Goal: Task Accomplishment & Management: Manage account settings

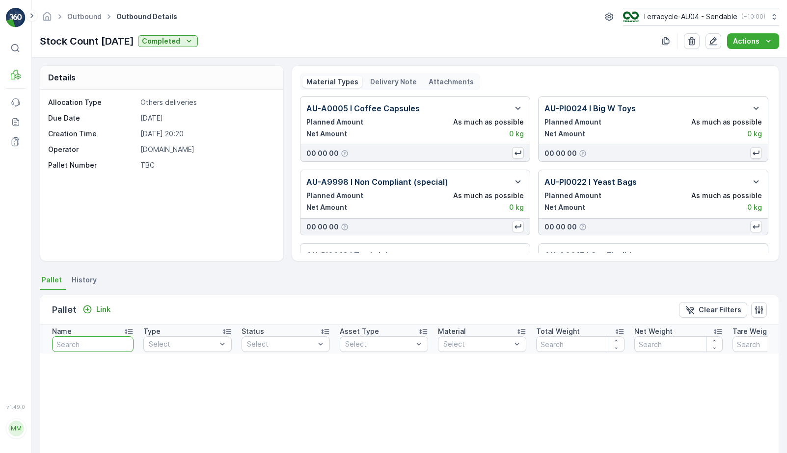
click at [97, 343] on input "text" at bounding box center [92, 345] width 81 height 16
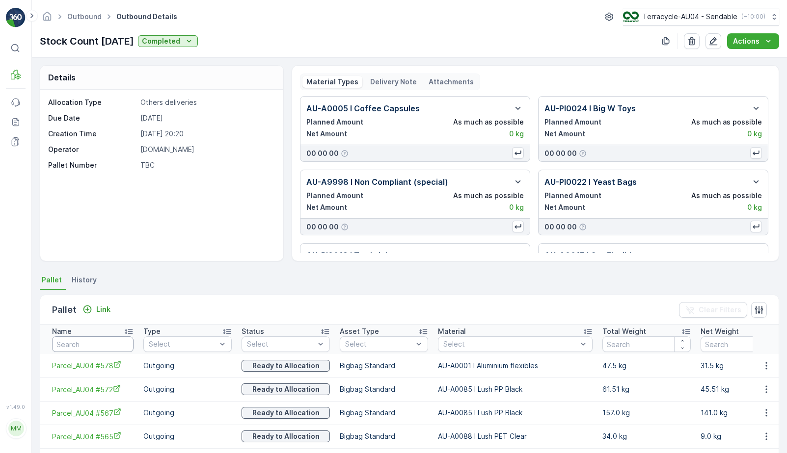
click at [80, 348] on input "text" at bounding box center [92, 345] width 81 height 16
type input "22668"
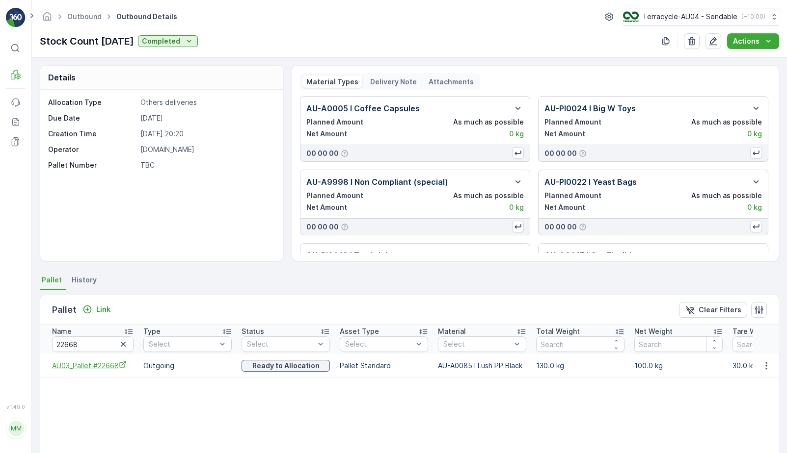
click at [123, 365] on icon "AU03_Pallet #22668" at bounding box center [123, 365] width 8 height 8
click at [763, 368] on icon "button" at bounding box center [766, 366] width 10 height 10
click at [739, 398] on span "Unlink Pallet" at bounding box center [746, 399] width 40 height 10
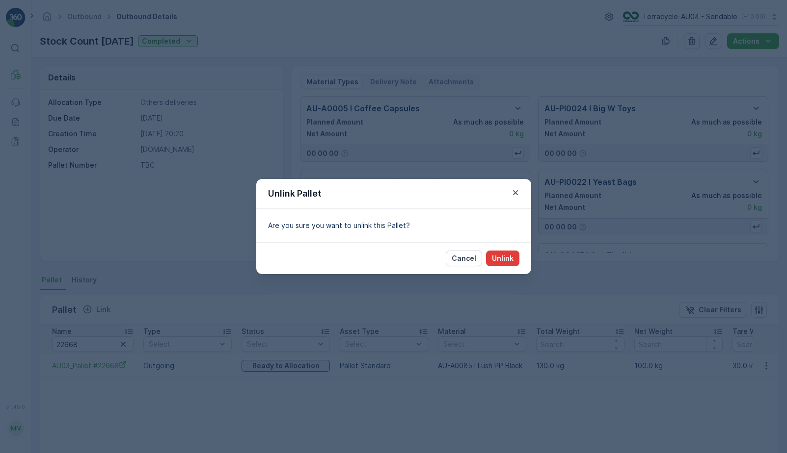
click at [506, 264] on button "Unlink" at bounding box center [502, 259] width 33 height 16
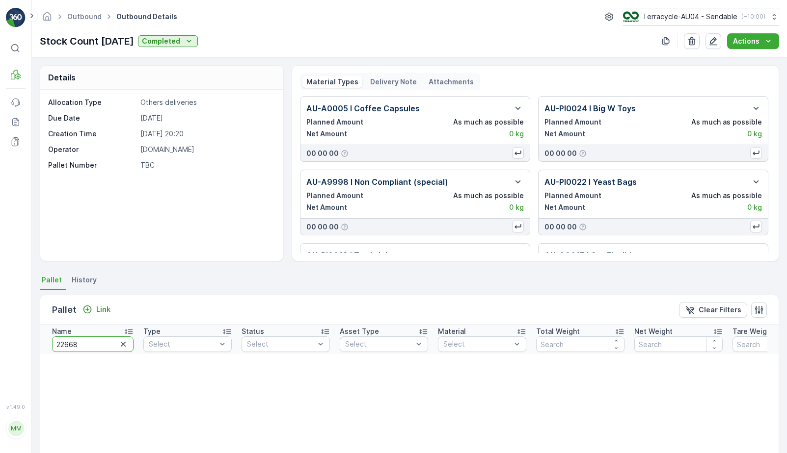
drag, startPoint x: 111, startPoint y: 344, endPoint x: -53, endPoint y: 334, distance: 163.8
click at [0, 334] on html "⌘B MRF Events Reports Documents v 1.49.0 MM MRF.AU04 monika.tur@terracycle.com …" at bounding box center [393, 226] width 787 height 453
type input "22674"
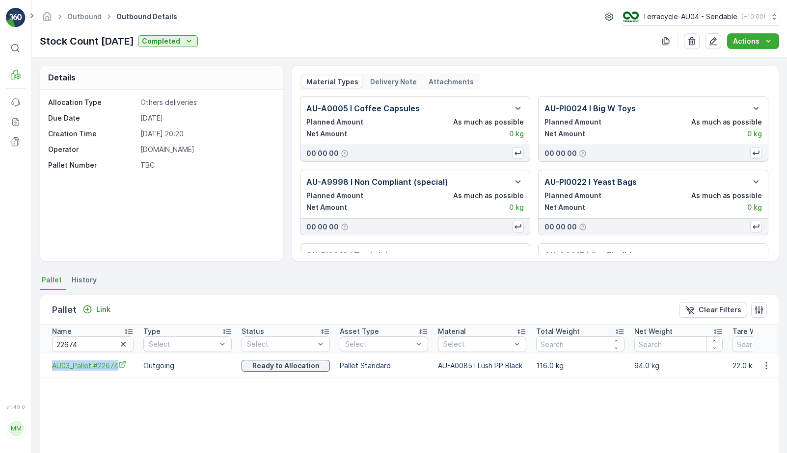
drag, startPoint x: 48, startPoint y: 364, endPoint x: 118, endPoint y: 364, distance: 70.2
click at [118, 364] on td "AU03_Pallet #22674" at bounding box center [89, 366] width 98 height 24
copy span "AU03_Pallet #22674"
click at [766, 365] on icon "button" at bounding box center [766, 366] width 10 height 10
click at [111, 364] on span "AU03_Pallet #22674" at bounding box center [92, 366] width 81 height 10
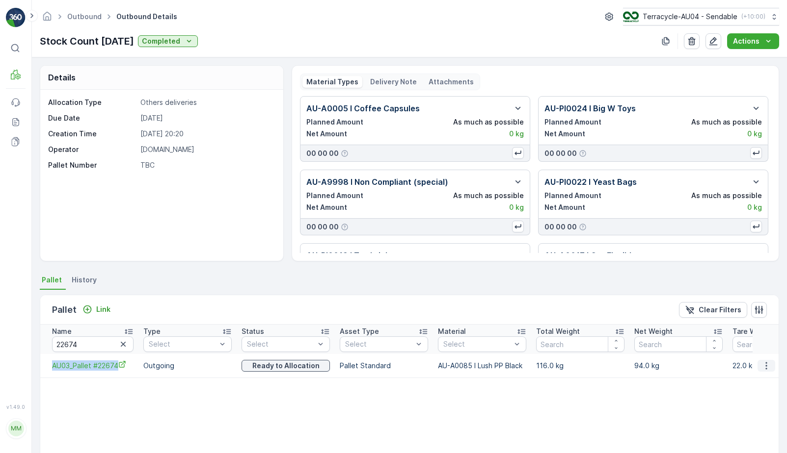
click at [766, 363] on icon "button" at bounding box center [766, 366] width 10 height 10
click at [734, 399] on span "Unlink Pallet" at bounding box center [746, 399] width 40 height 10
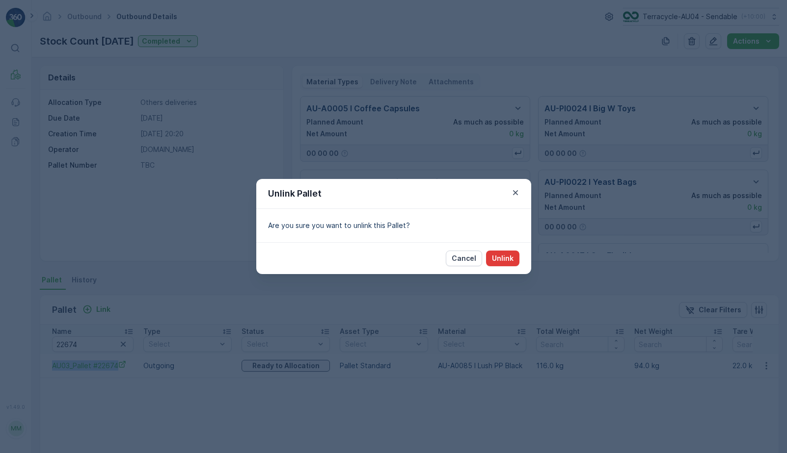
click at [498, 264] on button "Unlink" at bounding box center [502, 259] width 33 height 16
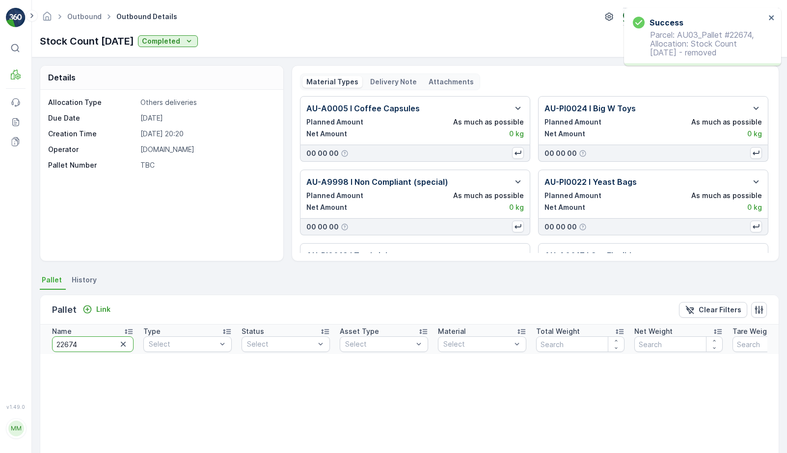
drag, startPoint x: 81, startPoint y: 343, endPoint x: -1, endPoint y: 343, distance: 82.9
click at [0, 343] on html "Success Parcel: AU03_Pallet #22674, Allocation: Stock Count April 2025 - remove…" at bounding box center [393, 226] width 787 height 453
type input "572"
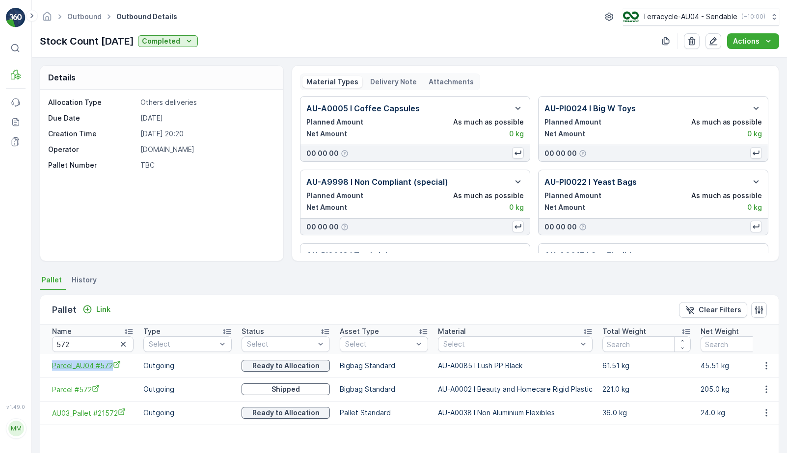
drag, startPoint x: 48, startPoint y: 368, endPoint x: 111, endPoint y: 369, distance: 63.3
click at [111, 369] on td "Parcel_AU04 #572" at bounding box center [89, 366] width 98 height 24
copy span "Parcel_AU04 #572"
click at [101, 364] on span "Parcel_AU04 #572" at bounding box center [92, 366] width 81 height 10
click at [764, 359] on td at bounding box center [765, 366] width 26 height 24
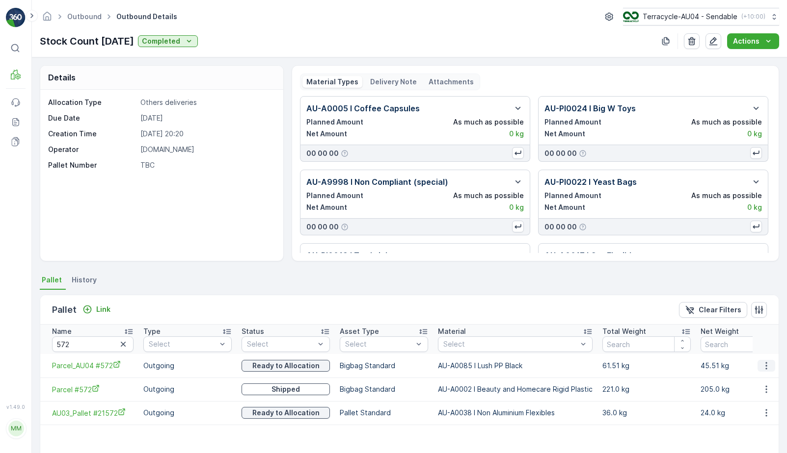
click at [763, 367] on icon "button" at bounding box center [766, 366] width 10 height 10
click at [739, 403] on span "Unlink Pallet" at bounding box center [746, 399] width 40 height 10
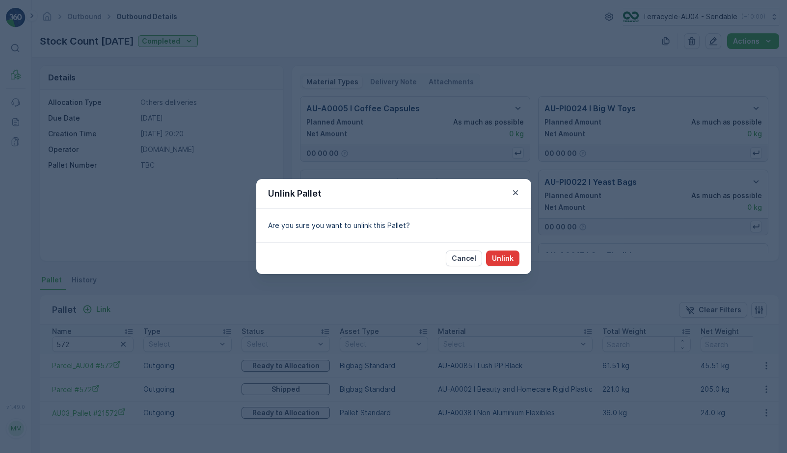
click at [501, 259] on p "Unlink" at bounding box center [503, 259] width 22 height 10
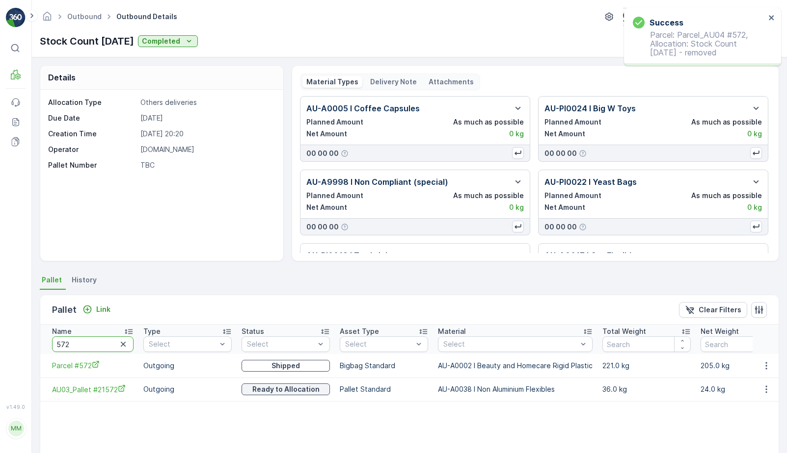
drag, startPoint x: 82, startPoint y: 346, endPoint x: -25, endPoint y: 339, distance: 106.7
click at [0, 339] on html "Success Parcel: Parcel_AU04 #572, Allocation: Stock Count April 2025 - removed …" at bounding box center [393, 226] width 787 height 453
type input "567"
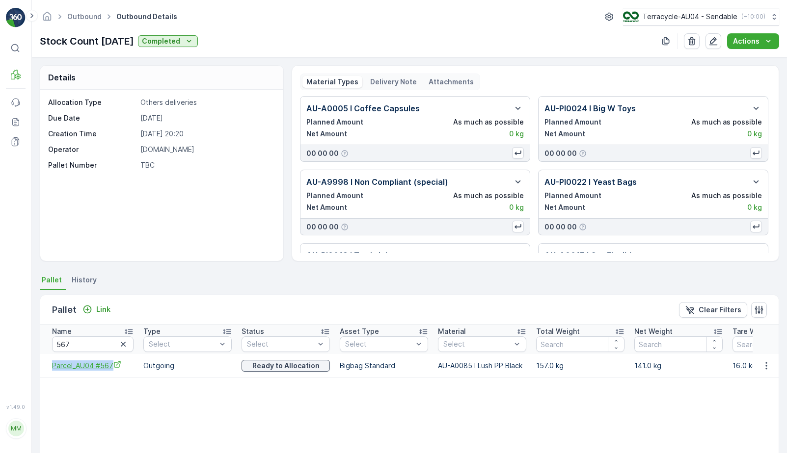
drag, startPoint x: 50, startPoint y: 365, endPoint x: 112, endPoint y: 366, distance: 62.8
click at [112, 366] on td "Parcel_AU04 #567" at bounding box center [89, 366] width 98 height 24
copy span "Parcel_AU04 #567"
click at [764, 367] on icon "button" at bounding box center [766, 366] width 10 height 10
click at [740, 401] on span "Unlink Pallet" at bounding box center [746, 399] width 40 height 10
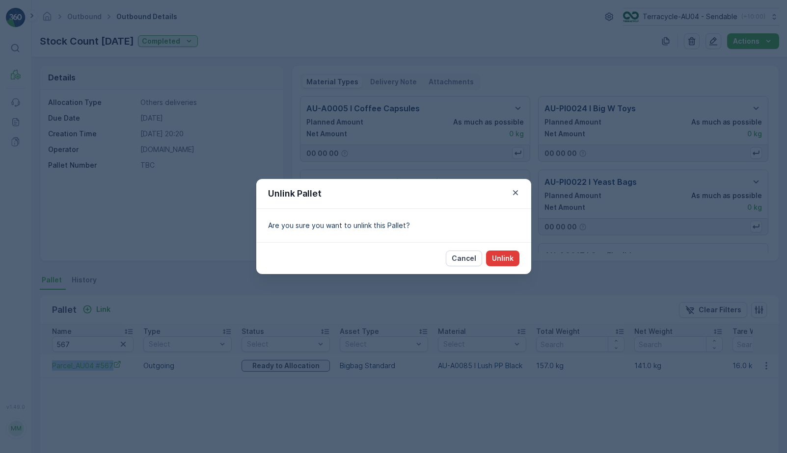
click at [508, 256] on p "Unlink" at bounding box center [503, 259] width 22 height 10
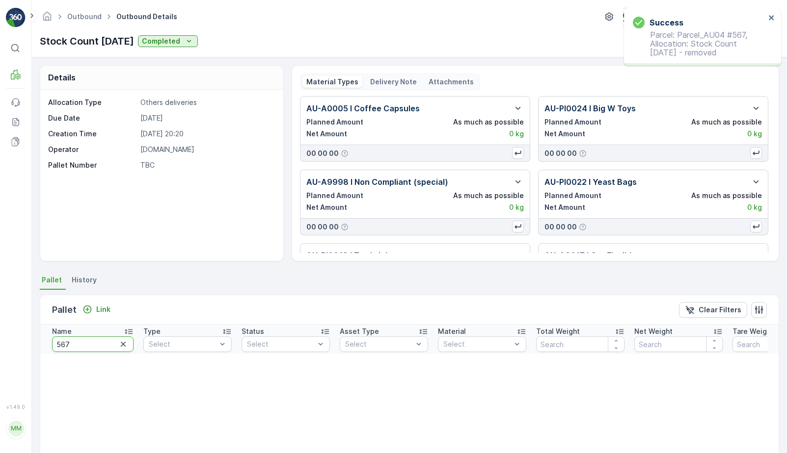
click at [79, 346] on input "567" at bounding box center [92, 345] width 81 height 16
type input "22705"
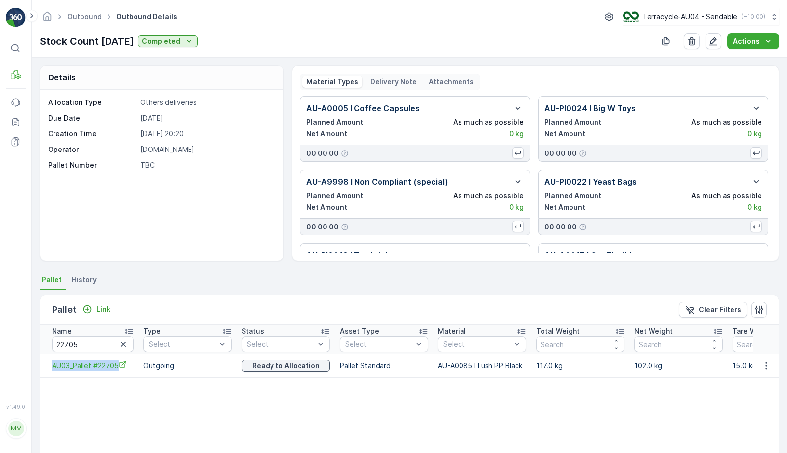
drag, startPoint x: 47, startPoint y: 370, endPoint x: 119, endPoint y: 370, distance: 72.1
click at [119, 370] on td "AU03_Pallet #22705" at bounding box center [89, 366] width 98 height 24
click at [123, 365] on icon "AU03_Pallet #22705" at bounding box center [123, 365] width 8 height 8
copy span "AU03_Pallet #22705"
click at [758, 366] on button "button" at bounding box center [766, 366] width 18 height 12
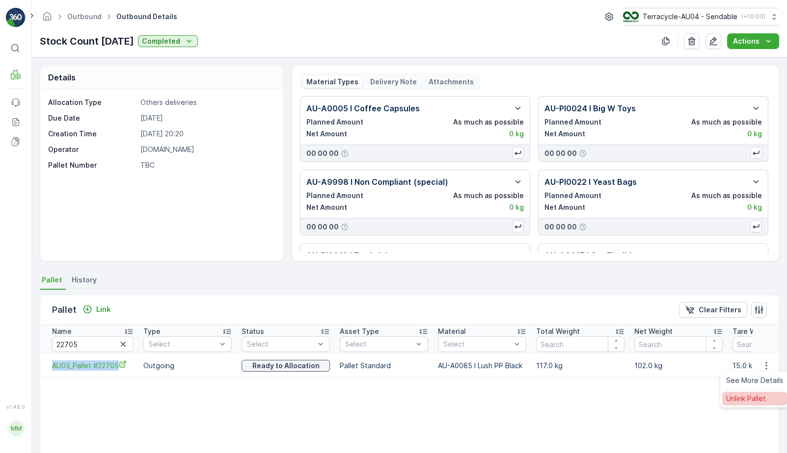
click at [731, 397] on span "Unlink Pallet" at bounding box center [746, 399] width 40 height 10
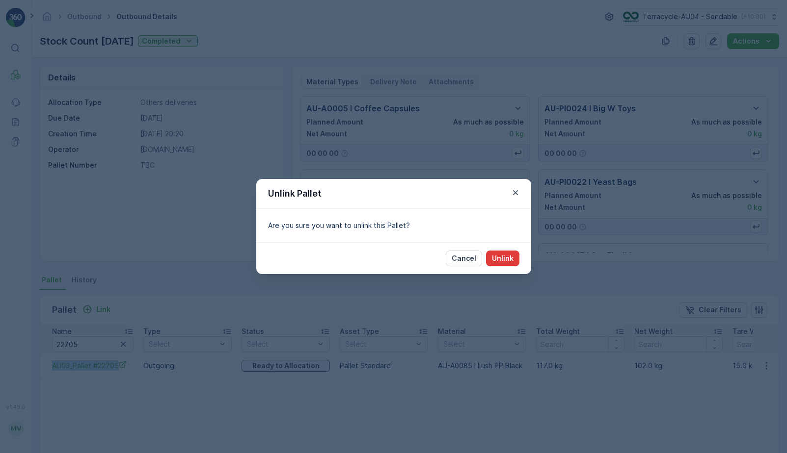
click at [497, 257] on p "Unlink" at bounding box center [503, 259] width 22 height 10
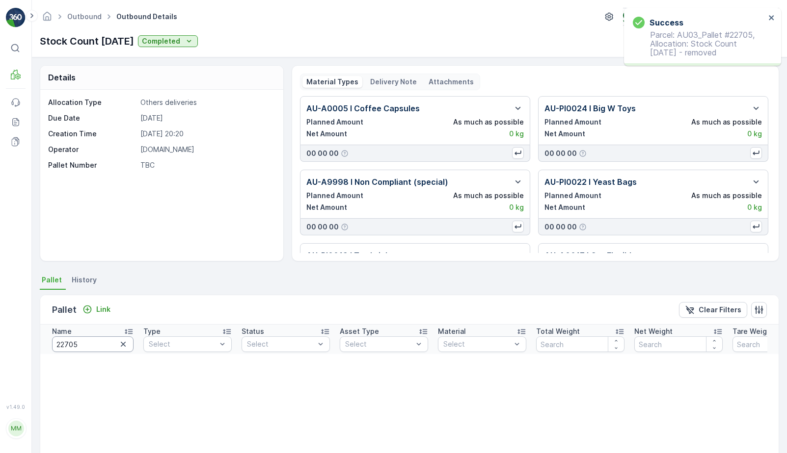
click at [95, 343] on input "22705" at bounding box center [92, 345] width 81 height 16
type input "22613"
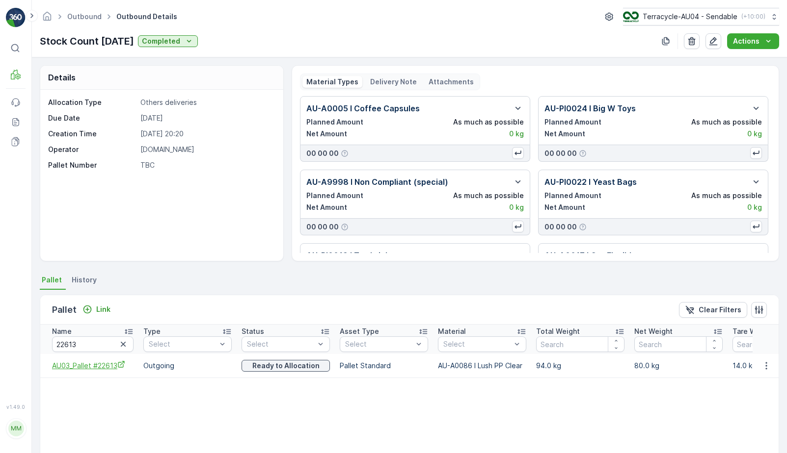
click at [120, 368] on icon "AU03_Pallet #22613" at bounding box center [121, 365] width 6 height 6
click at [763, 371] on button "button" at bounding box center [766, 366] width 18 height 12
click at [738, 397] on span "Unlink Pallet" at bounding box center [746, 399] width 40 height 10
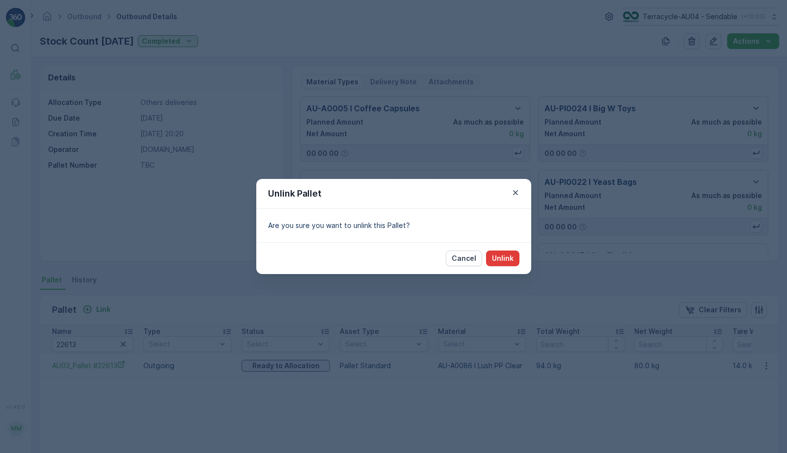
click at [506, 261] on p "Unlink" at bounding box center [503, 259] width 22 height 10
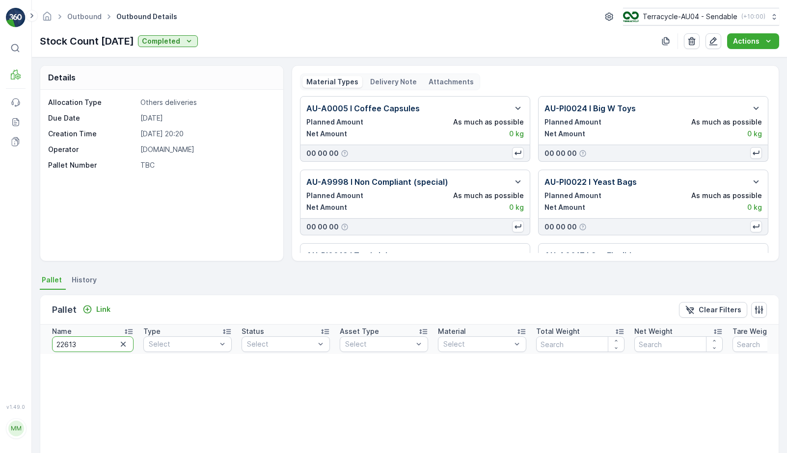
drag, startPoint x: 95, startPoint y: 341, endPoint x: -18, endPoint y: 340, distance: 112.9
click at [0, 340] on html "⌘B MRF Events Reports Documents v 1.49.0 MM MRF.AU04 monika.tur@terracycle.com …" at bounding box center [393, 226] width 787 height 453
type input "22663"
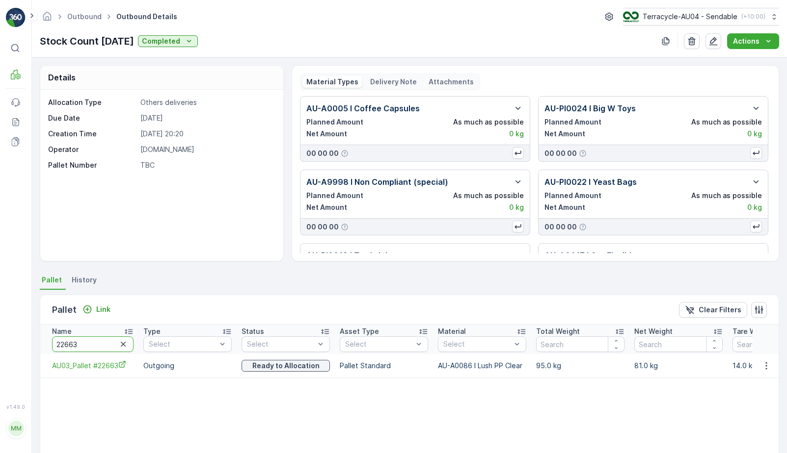
drag, startPoint x: 89, startPoint y: 343, endPoint x: -6, endPoint y: 343, distance: 95.2
click at [0, 343] on html "⌘B MRF Events Reports Documents v 1.49.0 MM MRF.AU04 monika.tur@terracycle.com …" at bounding box center [393, 226] width 787 height 453
type input "22736"
click at [95, 350] on input "22736" at bounding box center [92, 345] width 81 height 16
drag, startPoint x: 52, startPoint y: 365, endPoint x: 117, endPoint y: 364, distance: 65.3
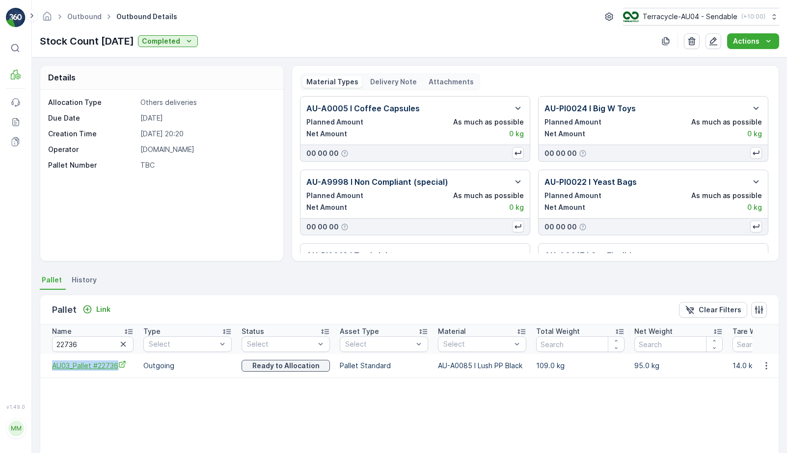
click at [118, 364] on td "AU03_Pallet #22736" at bounding box center [89, 366] width 98 height 24
click at [121, 366] on icon "AU03_Pallet #22736" at bounding box center [122, 365] width 8 height 8
click at [765, 368] on icon "button" at bounding box center [766, 366] width 10 height 10
click at [739, 397] on span "Unlink Pallet" at bounding box center [746, 399] width 40 height 10
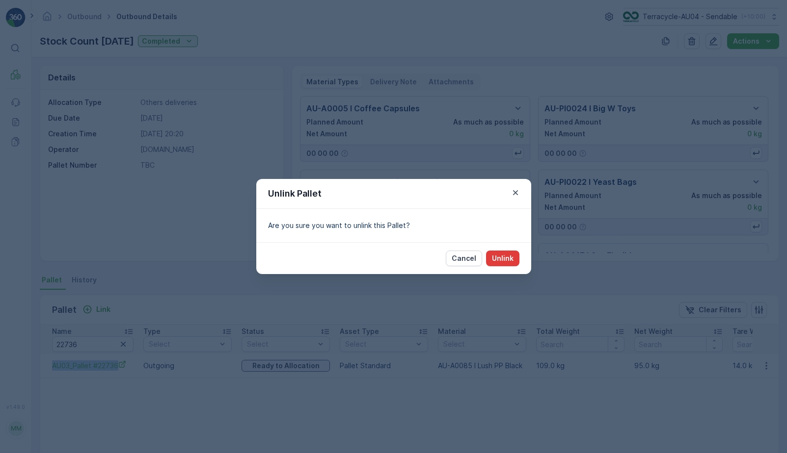
click at [490, 262] on button "Unlink" at bounding box center [502, 259] width 33 height 16
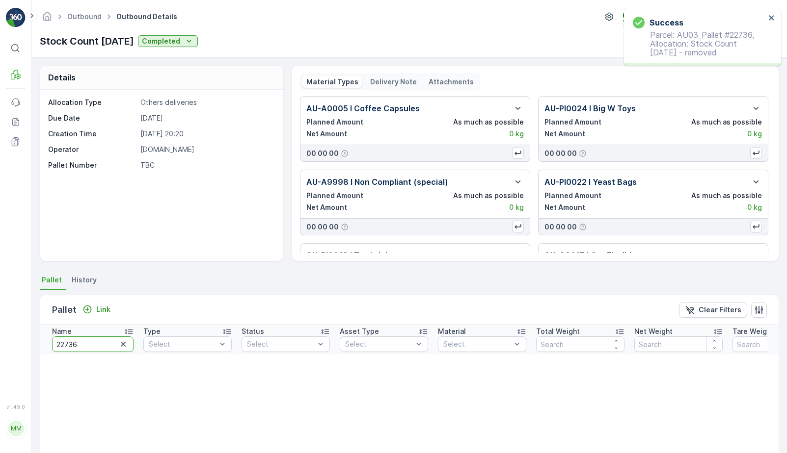
drag, startPoint x: 94, startPoint y: 345, endPoint x: 48, endPoint y: 345, distance: 46.1
click at [50, 345] on th "Name 22736" at bounding box center [89, 339] width 98 height 29
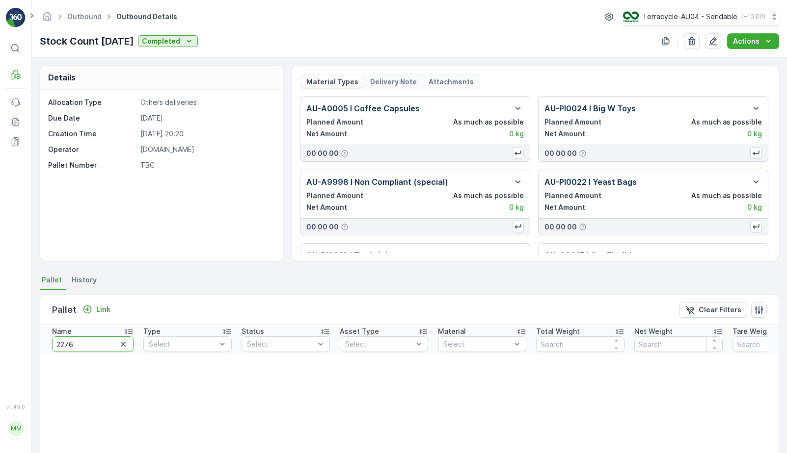
type input "22760"
drag, startPoint x: 94, startPoint y: 347, endPoint x: 14, endPoint y: 348, distance: 80.5
click at [16, 347] on div "⌘B MRF Events Reports Documents v 1.49.0 MM MRF.AU04 monika.tur@terracycle.com …" at bounding box center [393, 226] width 787 height 453
paste input "AU03_Pallet #2267"
type input "AU03_Pallet #22670"
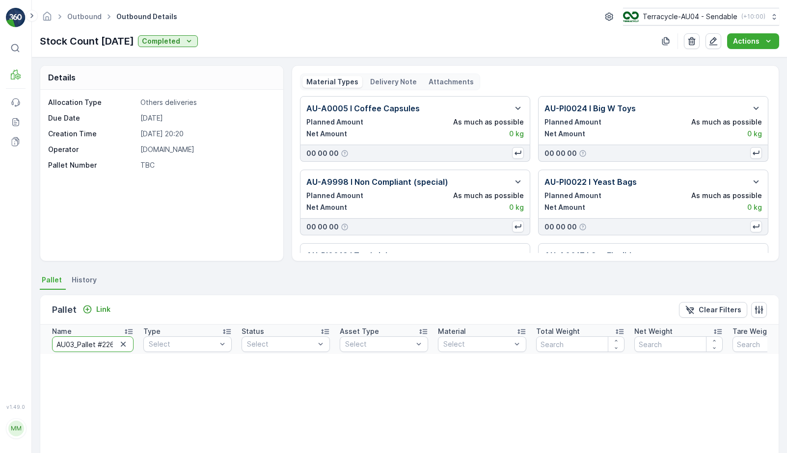
scroll to position [0, 10]
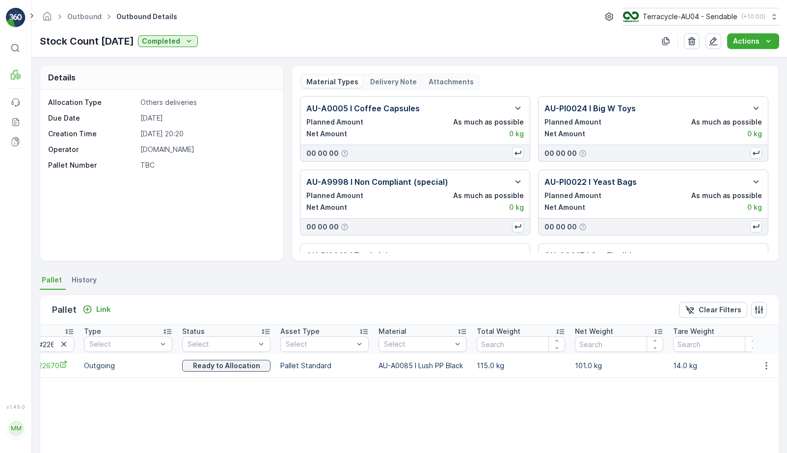
scroll to position [0, 76]
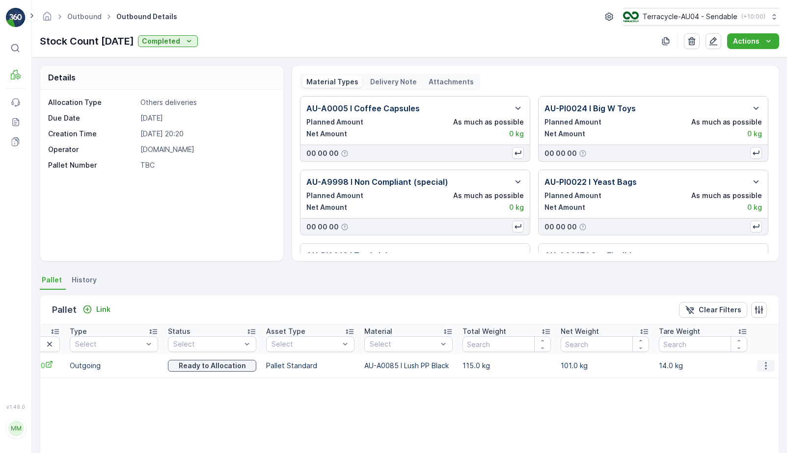
click at [764, 366] on icon "button" at bounding box center [766, 366] width 10 height 10
click at [741, 396] on span "Unlink Pallet" at bounding box center [746, 399] width 40 height 10
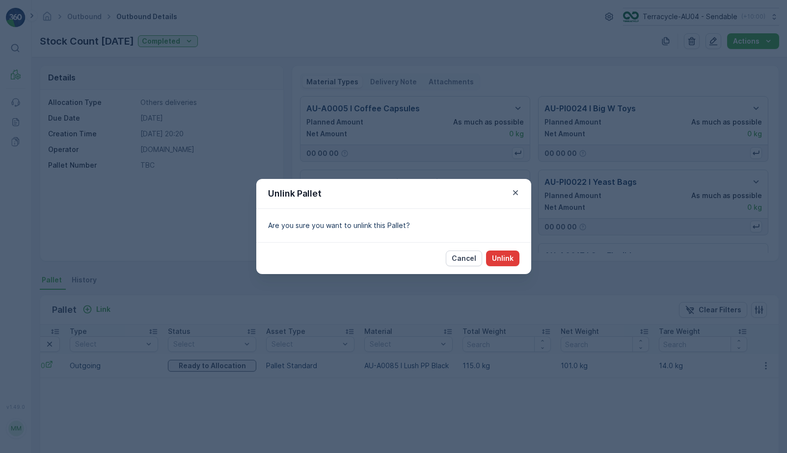
click at [508, 257] on p "Unlink" at bounding box center [503, 259] width 22 height 10
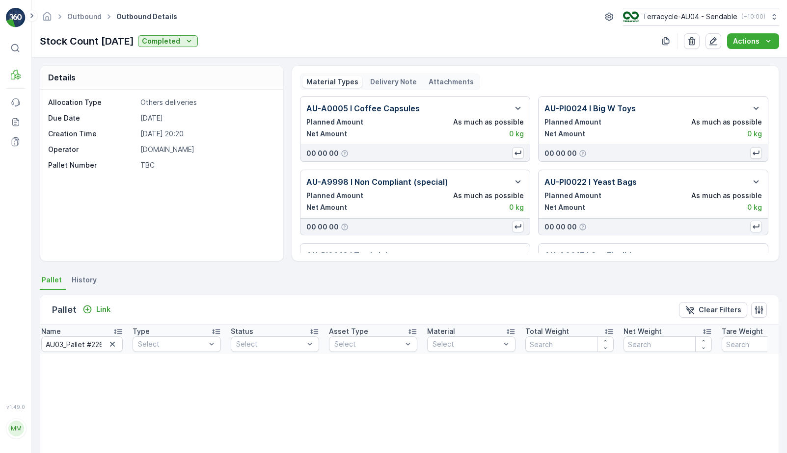
scroll to position [0, 0]
click at [124, 344] on icon "button" at bounding box center [123, 345] width 10 height 10
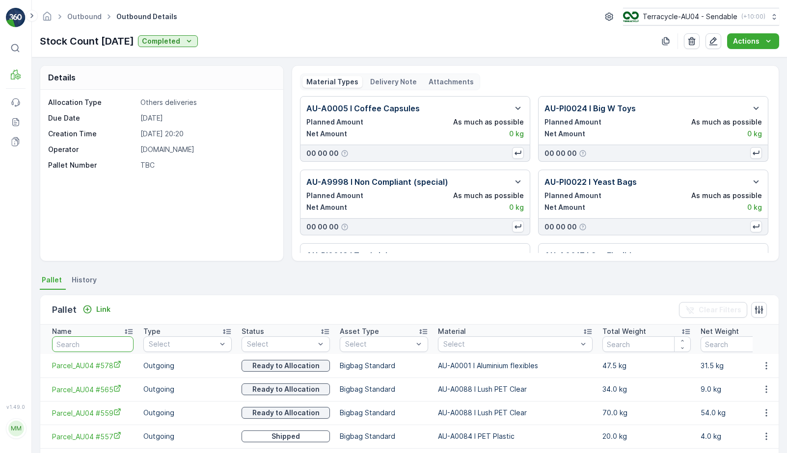
click at [124, 344] on input "text" at bounding box center [92, 345] width 81 height 16
type input "22688"
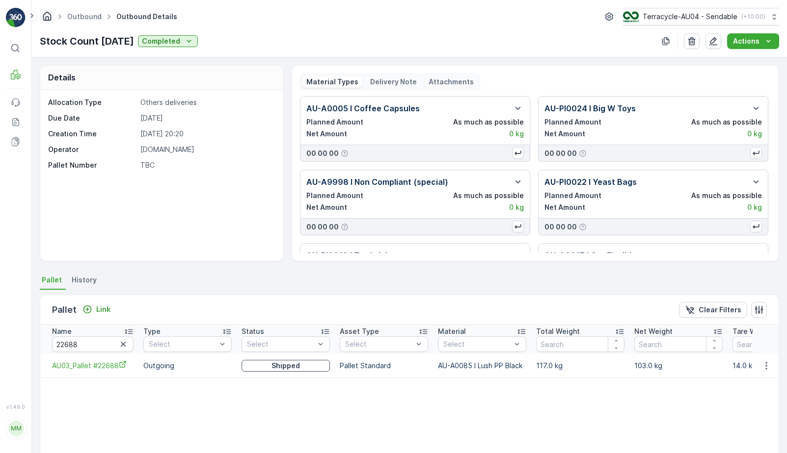
click at [51, 14] on icon "Homepage" at bounding box center [47, 15] width 8 height 9
click at [85, 363] on span "AU03_Pallet #22688" at bounding box center [92, 366] width 81 height 10
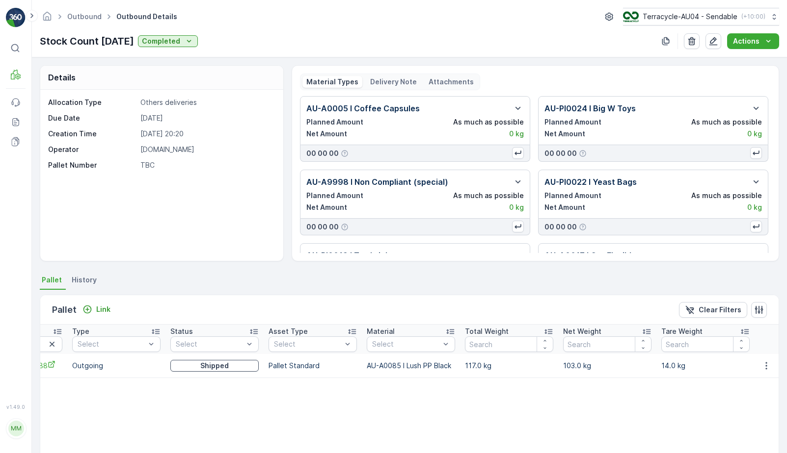
scroll to position [0, 76]
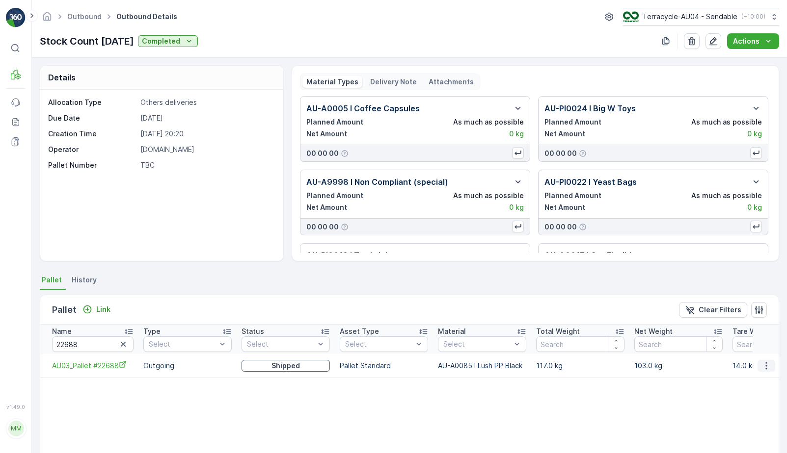
click at [766, 366] on icon "button" at bounding box center [766, 366] width 10 height 10
click at [743, 398] on span "Unlink Pallet" at bounding box center [746, 399] width 40 height 10
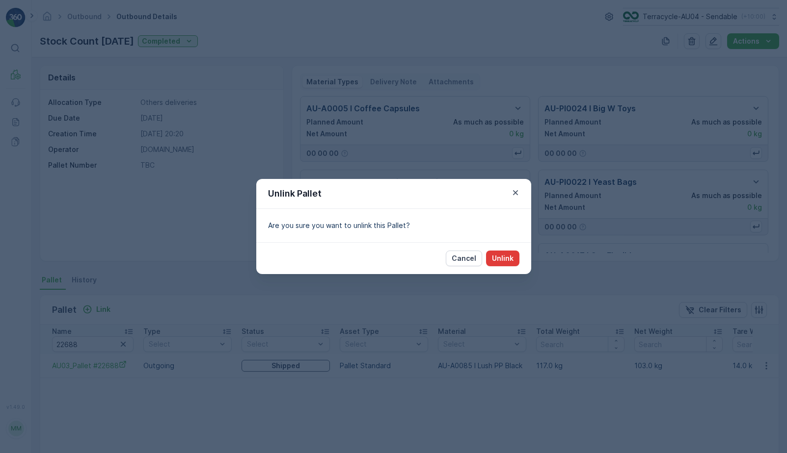
click at [507, 256] on p "Unlink" at bounding box center [503, 259] width 22 height 10
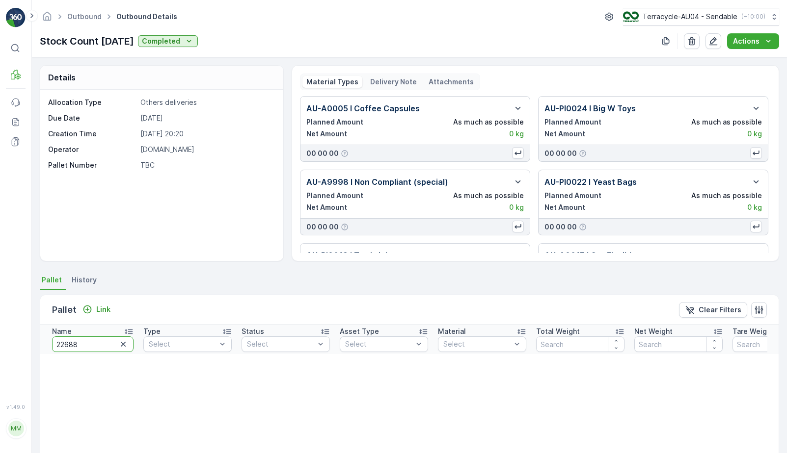
drag, startPoint x: 90, startPoint y: 342, endPoint x: 36, endPoint y: 342, distance: 53.5
click at [36, 342] on div "Details Allocation Type Others deliveries Due Date 18.04.2025 Creation Time 03.…" at bounding box center [409, 255] width 755 height 396
type input "AU03_Pallaet_a"
click at [94, 343] on input "AU03_Pallaet_a" at bounding box center [92, 345] width 81 height 16
type input "AU03_Pallet_a"
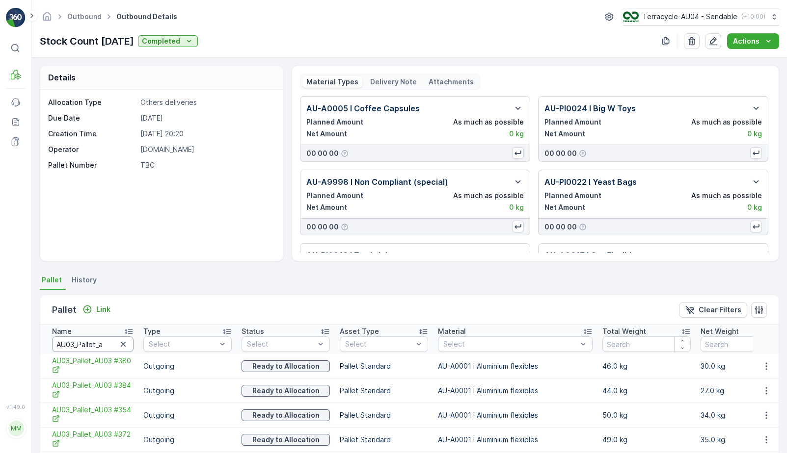
click at [108, 346] on input "AU03_Pallet_a" at bounding box center [92, 345] width 81 height 16
type input "AU03_Pallet_"
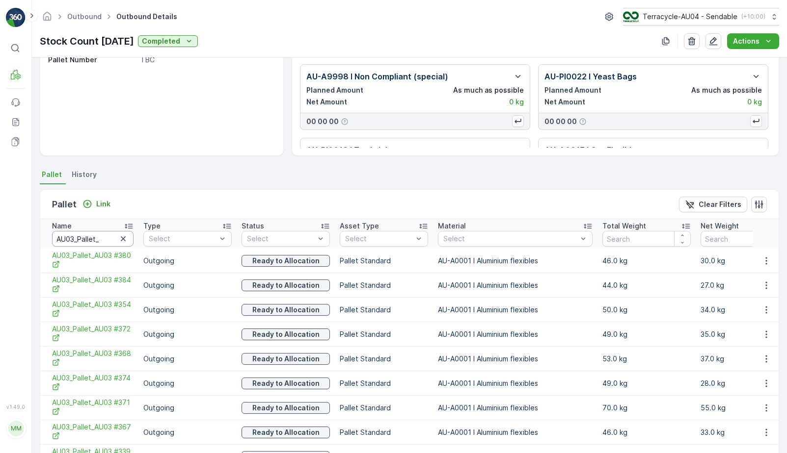
click at [104, 236] on input "AU03_Pallet_" at bounding box center [92, 239] width 81 height 16
type input "AU03_Pallet_AU03"
click at [116, 240] on input "AU03_Pallet_AU03" at bounding box center [92, 239] width 81 height 16
click at [101, 237] on input "AU03_Pallet_AU03" at bounding box center [92, 239] width 81 height 16
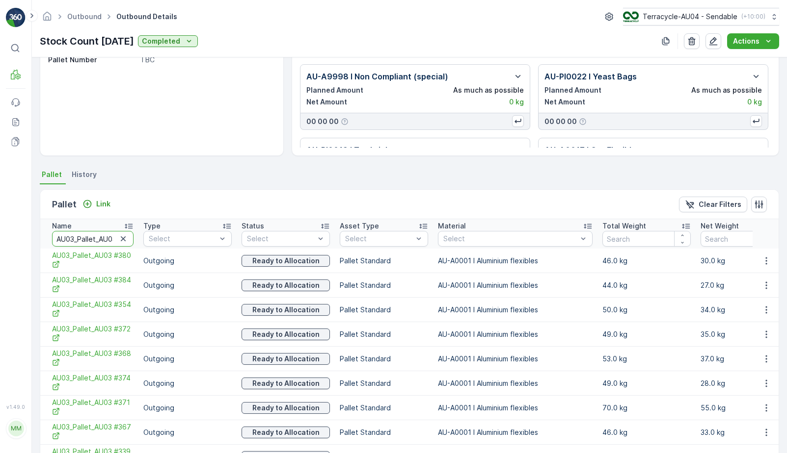
scroll to position [0, 4]
type input "AU03_Pallet_AU03 #1"
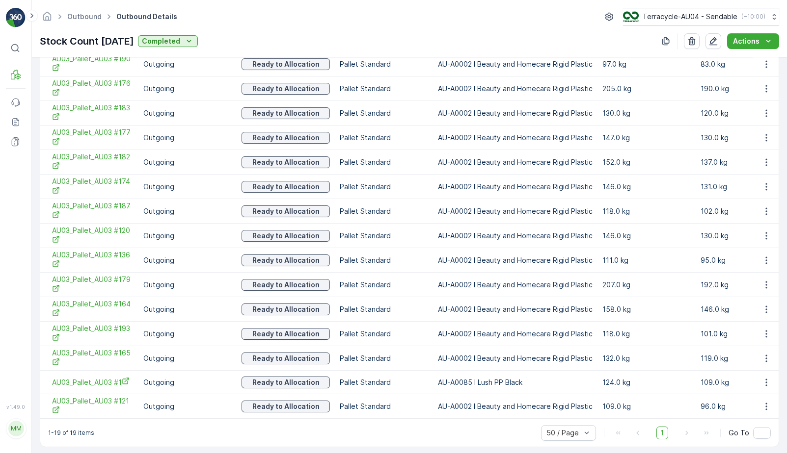
scroll to position [412, 0]
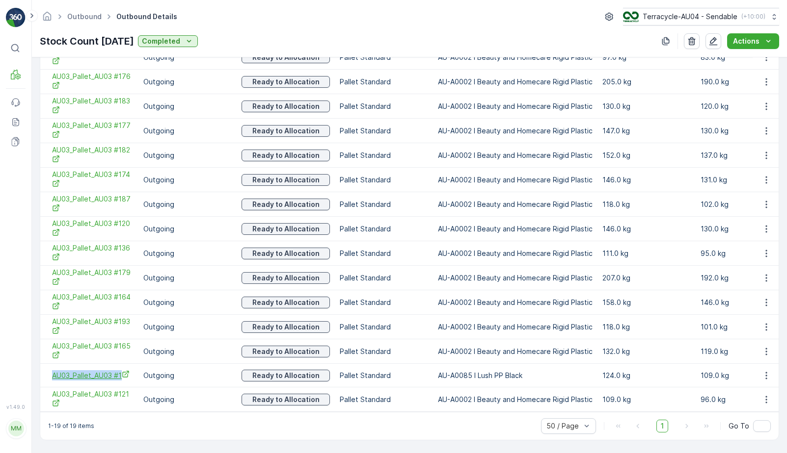
drag, startPoint x: 50, startPoint y: 370, endPoint x: 131, endPoint y: 373, distance: 81.0
click at [131, 373] on td "AU03_Pallet_AU03 #1" at bounding box center [89, 376] width 98 height 24
copy span "AU03_Pallet_AU03 #1"
click at [128, 373] on icon "AU03_Pallet_AU03 #1" at bounding box center [126, 374] width 8 height 8
click at [766, 372] on icon "button" at bounding box center [766, 376] width 10 height 10
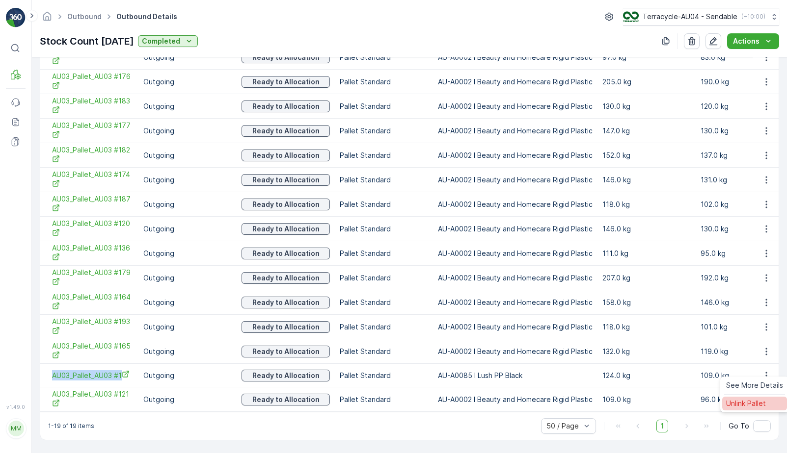
click at [740, 410] on div "Unlink Pallet" at bounding box center [754, 404] width 65 height 14
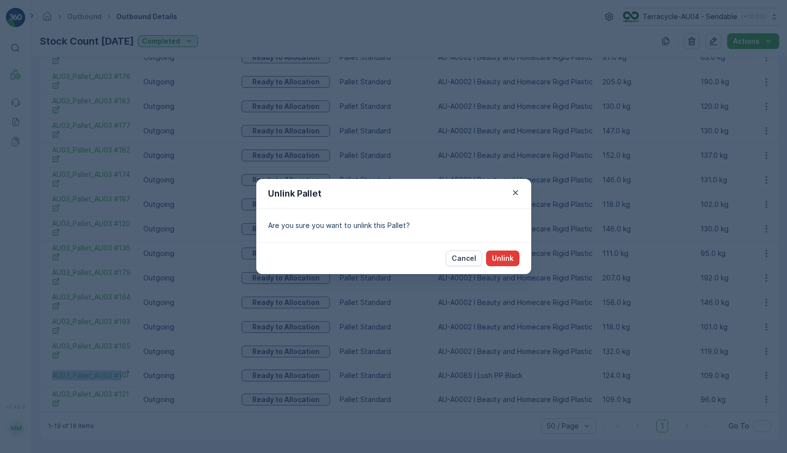
click at [504, 260] on p "Unlink" at bounding box center [503, 259] width 22 height 10
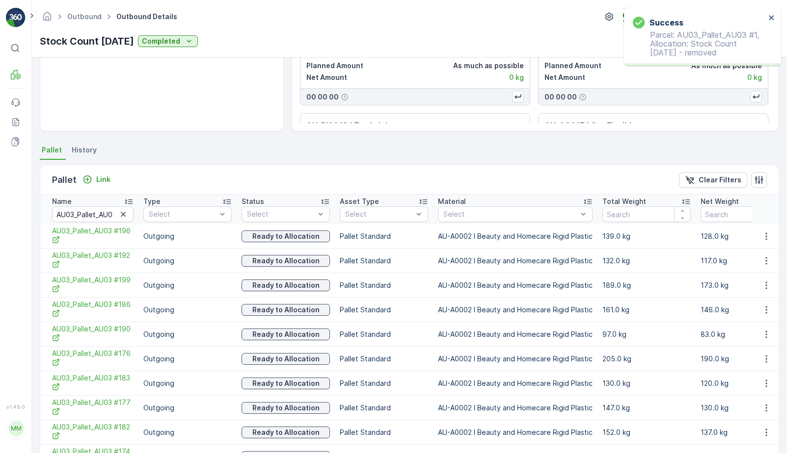
scroll to position [0, 0]
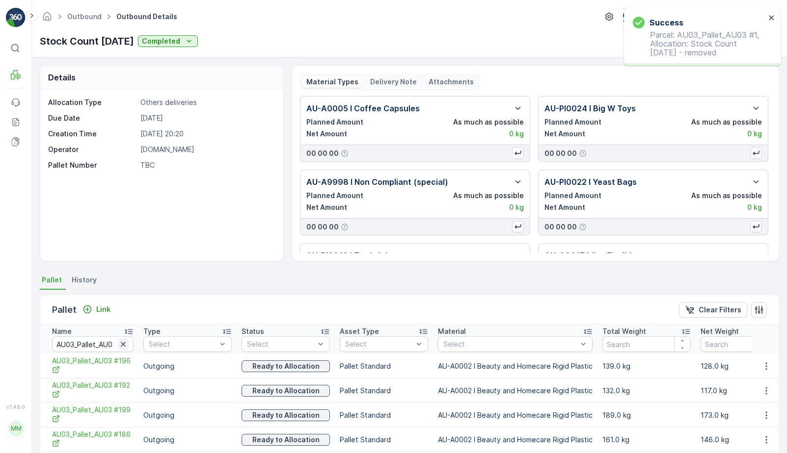
click at [121, 345] on icon "button" at bounding box center [123, 344] width 5 height 5
click at [107, 343] on input "text" at bounding box center [92, 345] width 81 height 16
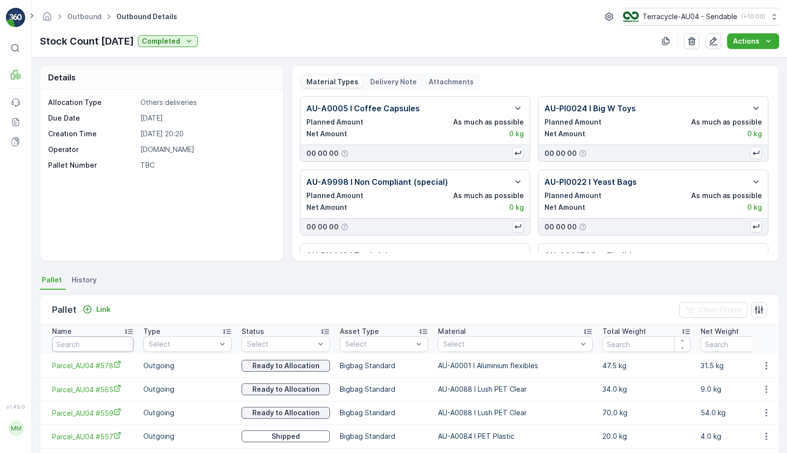
click at [105, 347] on input "text" at bounding box center [92, 345] width 81 height 16
type input "22568"
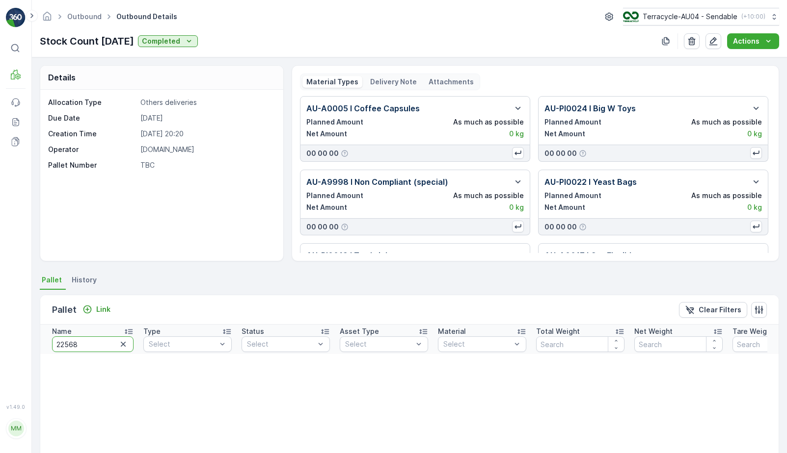
click at [101, 349] on input "22568" at bounding box center [92, 345] width 81 height 16
type input "22566"
click at [98, 347] on input "22566" at bounding box center [92, 345] width 81 height 16
type input "22656"
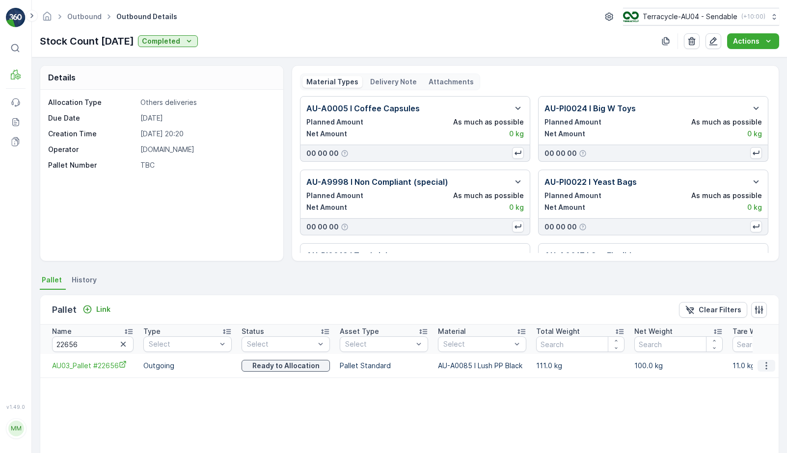
click at [765, 369] on icon "button" at bounding box center [766, 366] width 10 height 10
click at [121, 365] on icon "AU03_Pallet #22656" at bounding box center [123, 365] width 8 height 8
click at [769, 371] on button "button" at bounding box center [766, 366] width 18 height 12
click at [753, 398] on span "Unlink Pallet" at bounding box center [746, 399] width 40 height 10
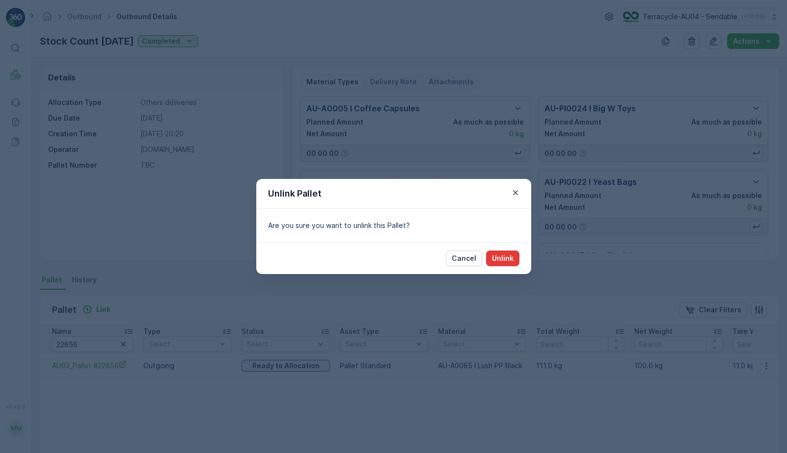
click at [496, 253] on button "Unlink" at bounding box center [502, 259] width 33 height 16
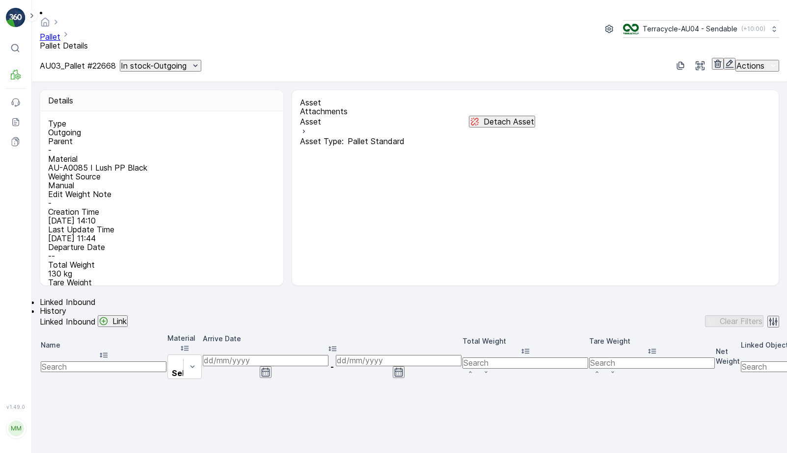
click at [186, 61] on p "In stock-Outgoing" at bounding box center [154, 65] width 66 height 9
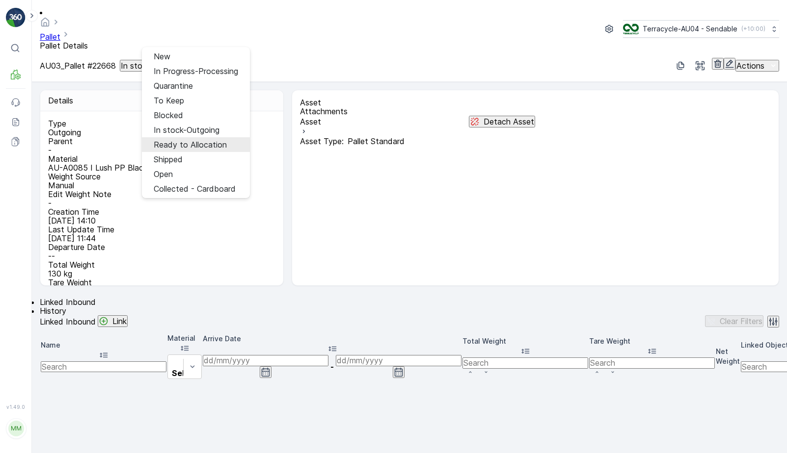
click at [196, 140] on span "Ready to Allocation" at bounding box center [190, 144] width 73 height 9
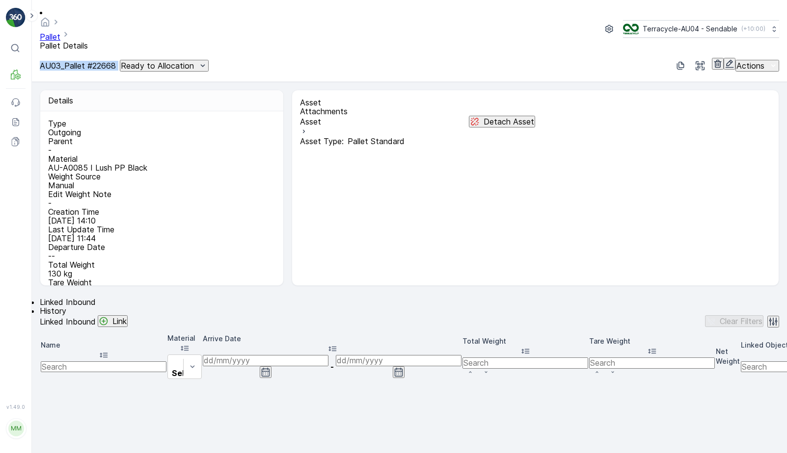
drag, startPoint x: 40, startPoint y: 40, endPoint x: 142, endPoint y: 41, distance: 102.6
click at [142, 60] on div "AU03_Pallet #22668 Ready to Allocation" at bounding box center [124, 66] width 169 height 12
copy p "AU03_Pallet #22668"
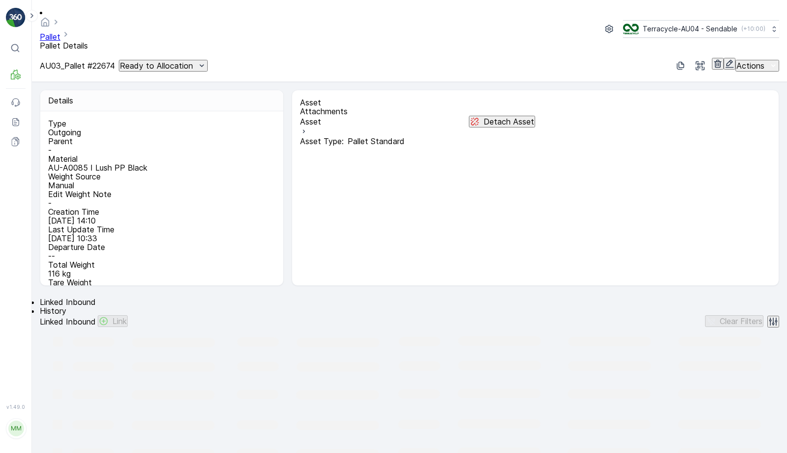
click at [173, 61] on p "Ready to Allocation" at bounding box center [156, 65] width 73 height 9
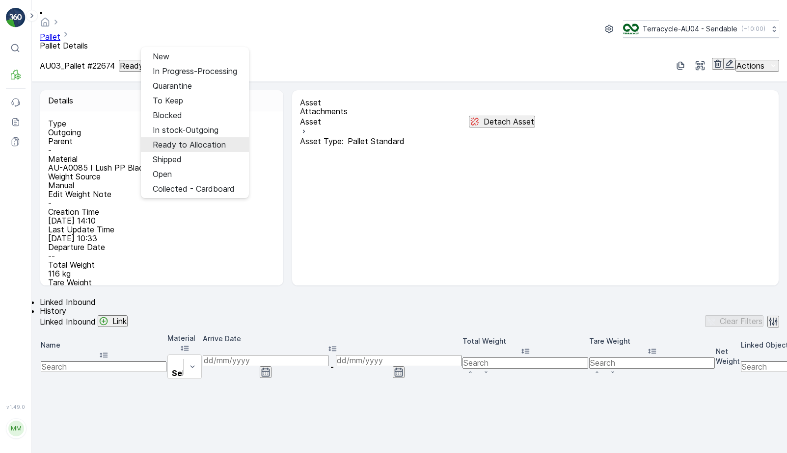
click at [172, 140] on span "Ready to Allocation" at bounding box center [189, 144] width 73 height 9
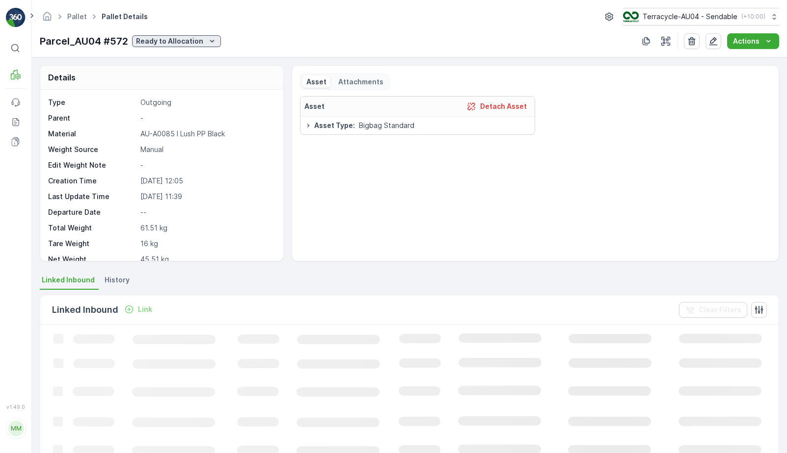
click at [189, 44] on p "Ready to Allocation" at bounding box center [169, 41] width 67 height 10
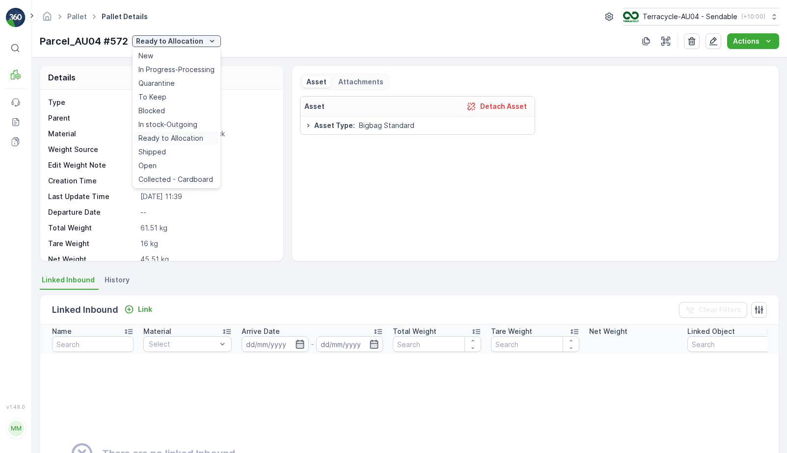
click at [181, 139] on span "Ready to Allocation" at bounding box center [170, 138] width 65 height 10
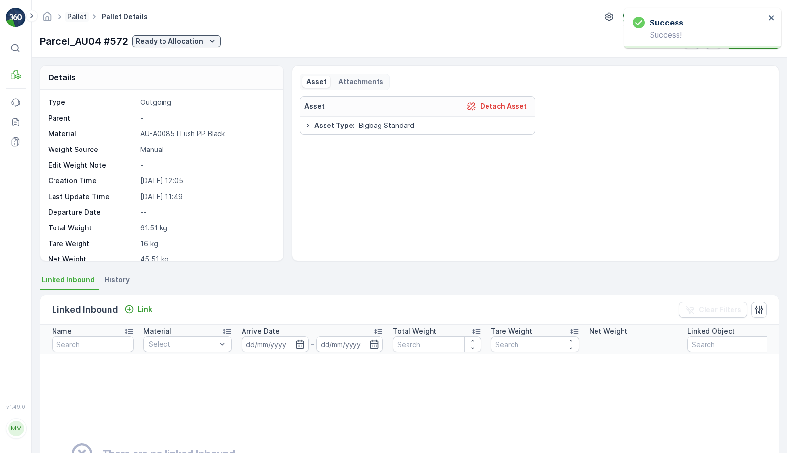
click at [72, 15] on link "Pallet" at bounding box center [77, 16] width 20 height 8
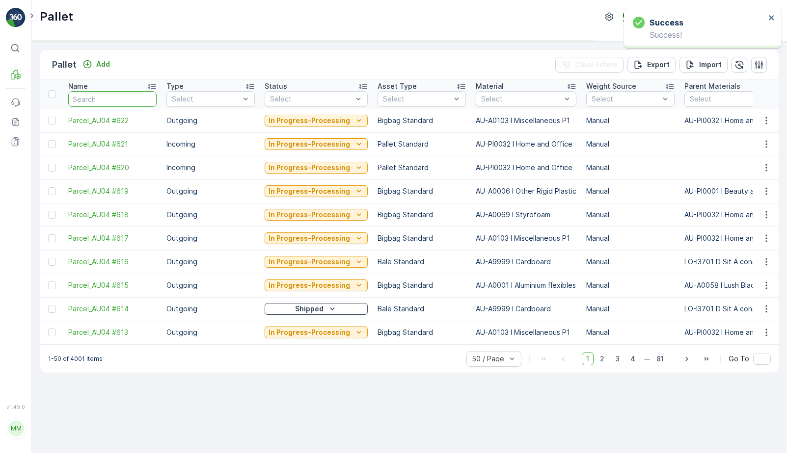
click at [118, 96] on input "text" at bounding box center [112, 99] width 88 height 16
paste input "Parcel_AU04 #567"
type input "Parcel_AU04 #567"
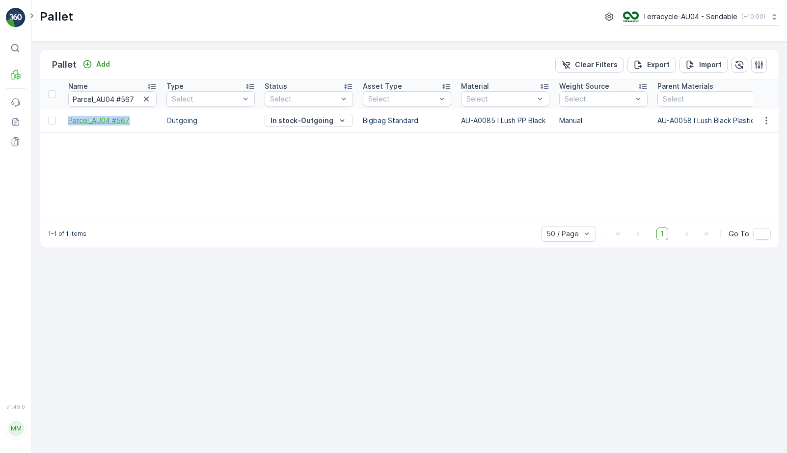
drag, startPoint x: 65, startPoint y: 120, endPoint x: 137, endPoint y: 120, distance: 71.6
copy span "Parcel_AU04 #567"
click at [284, 116] on p "In stock-Outgoing" at bounding box center [301, 121] width 63 height 10
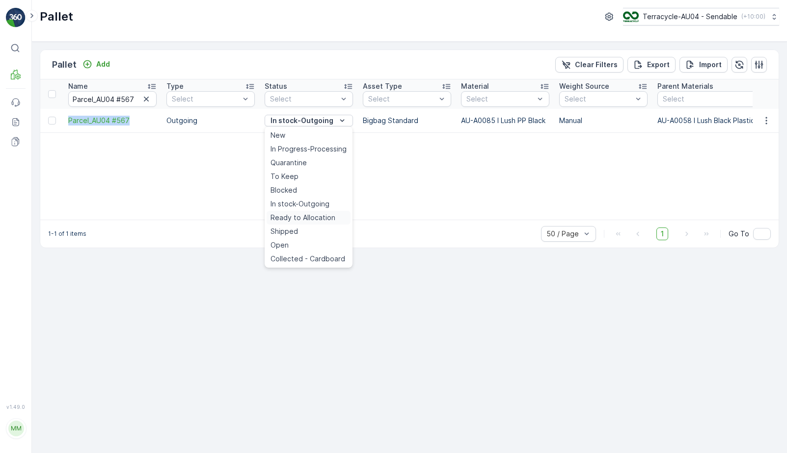
click at [299, 223] on div "Ready to Allocation" at bounding box center [308, 218] width 84 height 14
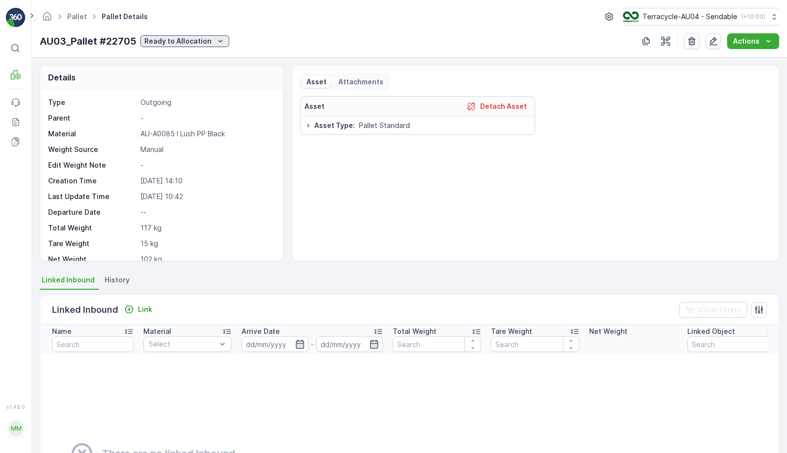
click at [208, 39] on p "Ready to Allocation" at bounding box center [177, 41] width 67 height 10
click at [188, 134] on span "Ready to Allocation" at bounding box center [179, 138] width 65 height 10
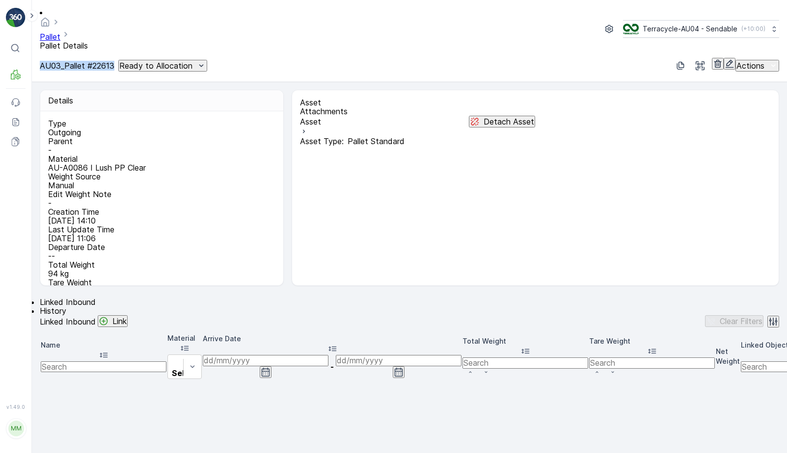
drag, startPoint x: 39, startPoint y: 40, endPoint x: 134, endPoint y: 38, distance: 94.7
click at [134, 38] on div "Pallet Pallet Details Terracycle-AU04 - Sendable ( +10:00 ) AU03_Pallet #22613 …" at bounding box center [409, 41] width 755 height 82
copy p "AU03_Pallet #22613"
click at [206, 61] on icon "Ready to Allocation" at bounding box center [201, 66] width 10 height 10
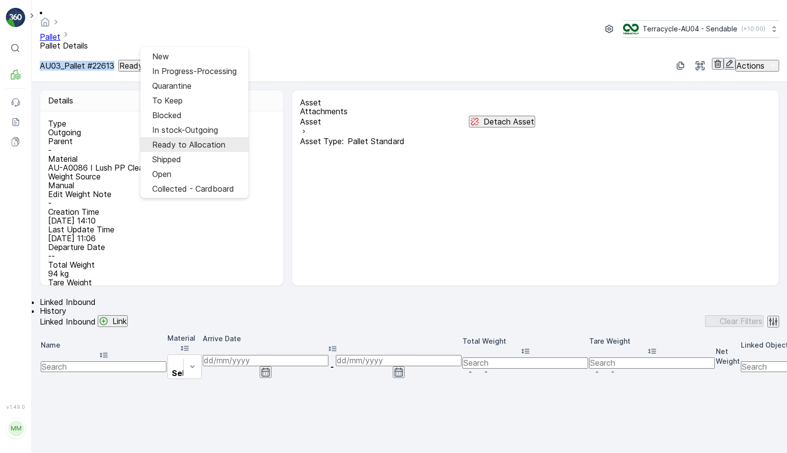
click at [194, 140] on span "Ready to Allocation" at bounding box center [188, 144] width 73 height 9
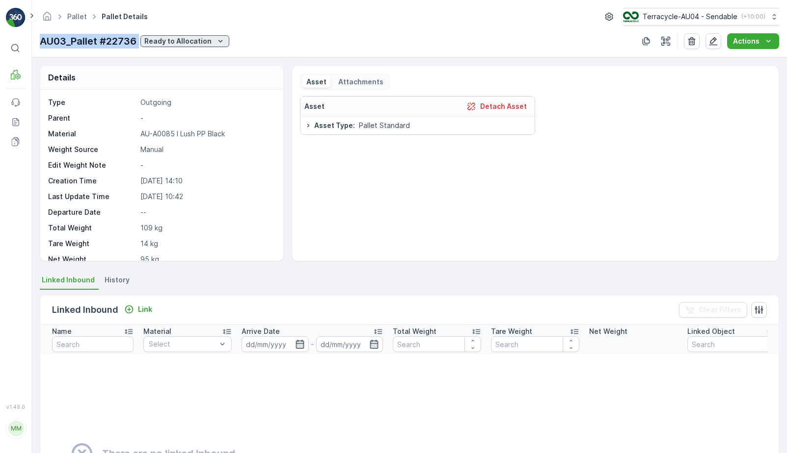
drag, startPoint x: 40, startPoint y: 41, endPoint x: 141, endPoint y: 45, distance: 101.1
click at [141, 45] on div "AU03_Pallet #22736 Ready to Allocation" at bounding box center [134, 41] width 189 height 15
copy p "AU03_Pallet #22736"
click at [178, 43] on p "Ready to Allocation" at bounding box center [177, 41] width 67 height 10
click at [201, 141] on span "Ready to Allocation" at bounding box center [179, 138] width 65 height 10
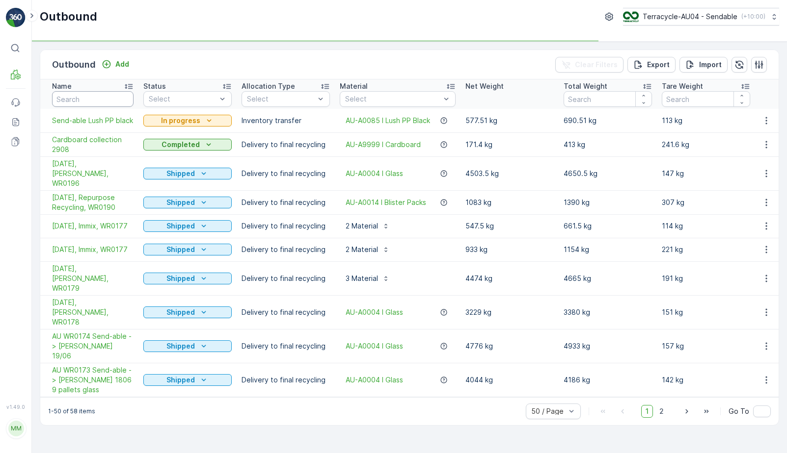
click at [90, 101] on input "text" at bounding box center [92, 99] width 81 height 16
type input "22670"
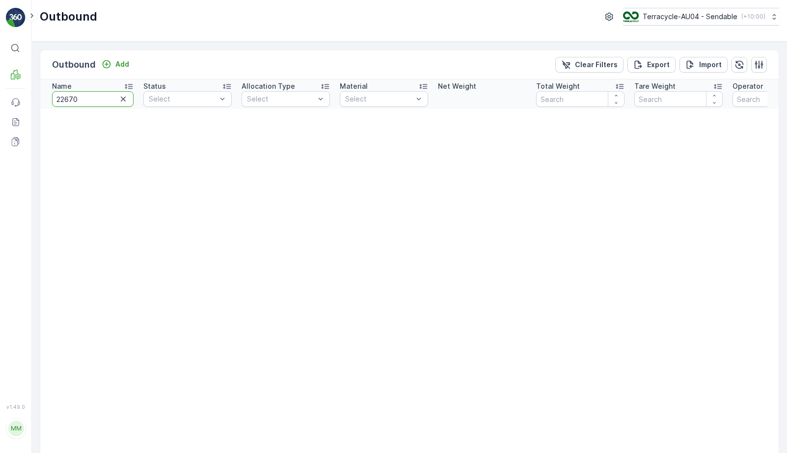
drag, startPoint x: 97, startPoint y: 100, endPoint x: -13, endPoint y: 100, distance: 109.9
click at [0, 100] on html "⌘B MRF Events Reports Documents v 1.49.0 MM MRF.AU04 monika.tur@terracycle.com …" at bounding box center [393, 226] width 787 height 453
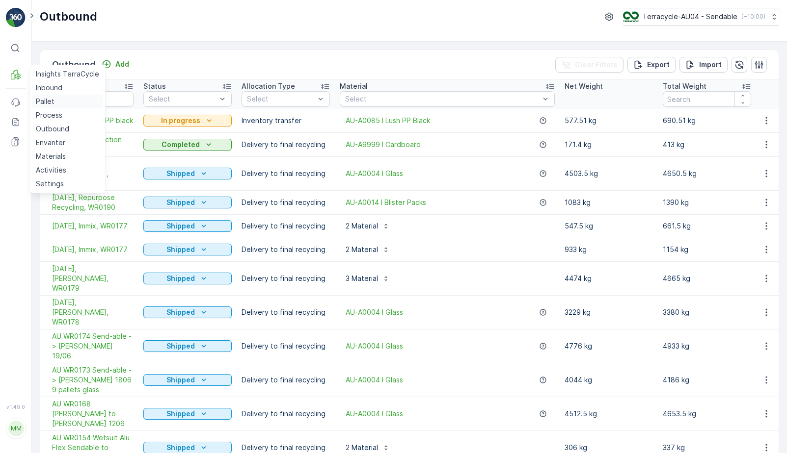
click at [56, 100] on link "Pallet" at bounding box center [67, 102] width 71 height 14
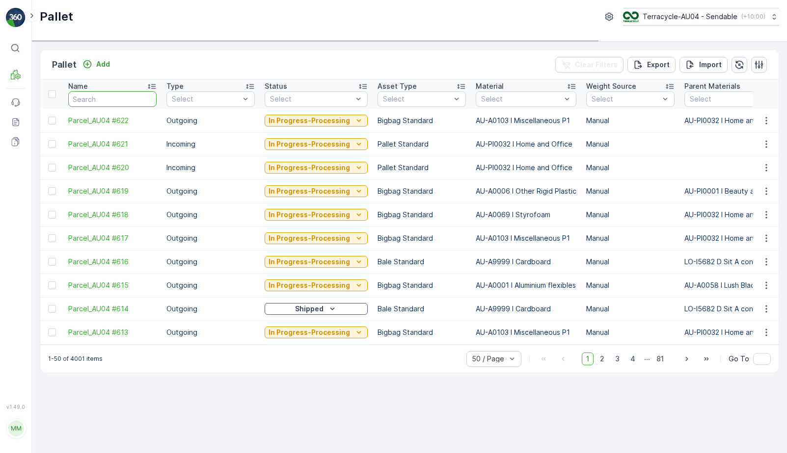
click at [133, 99] on input "text" at bounding box center [112, 99] width 88 height 16
paste input "22670"
type input "22670"
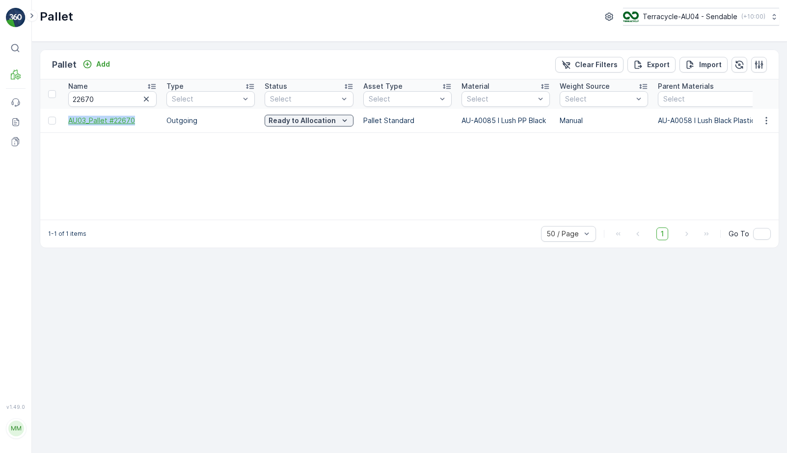
drag, startPoint x: 63, startPoint y: 122, endPoint x: 148, endPoint y: 121, distance: 84.9
click at [148, 121] on td "AU03_Pallet #22670" at bounding box center [112, 121] width 98 height 24
copy span "AU03_Pallet #22670"
click at [310, 120] on p "Ready to Allocation" at bounding box center [301, 121] width 67 height 10
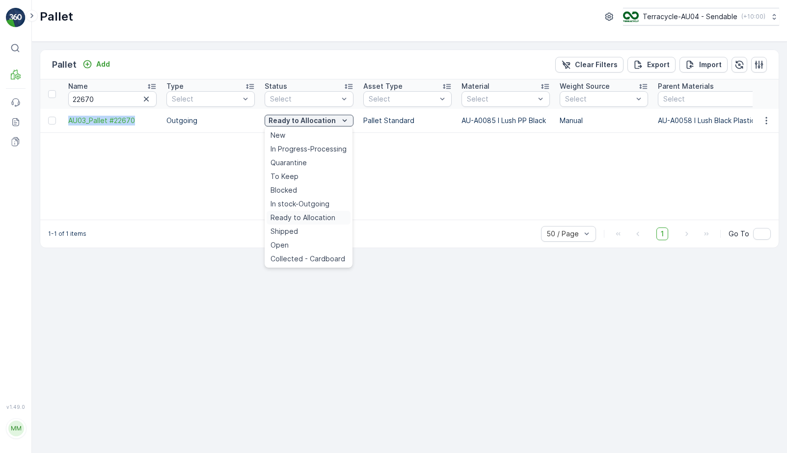
click at [314, 216] on span "Ready to Allocation" at bounding box center [302, 218] width 65 height 10
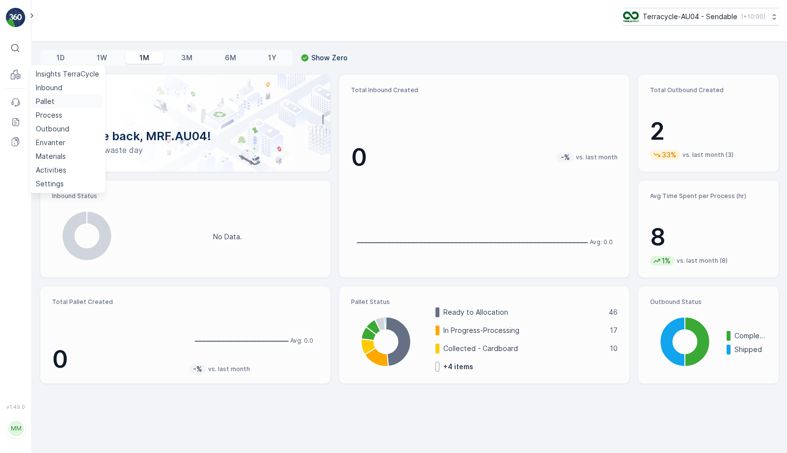
click at [44, 100] on p "Pallet" at bounding box center [45, 102] width 19 height 10
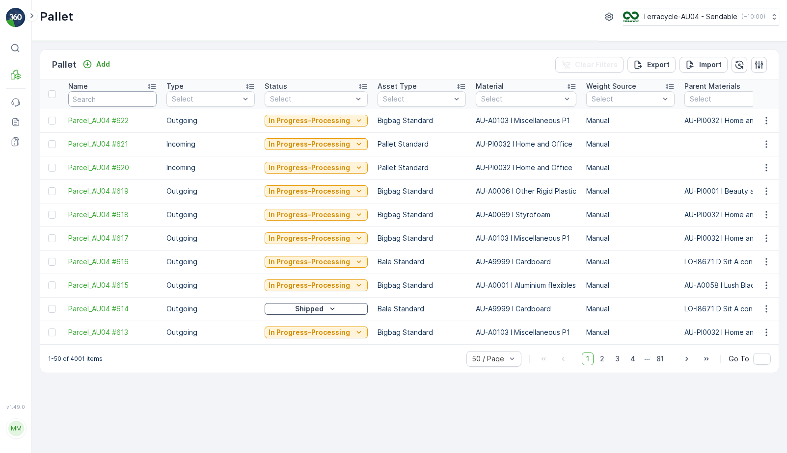
click at [80, 104] on input "text" at bounding box center [112, 99] width 88 height 16
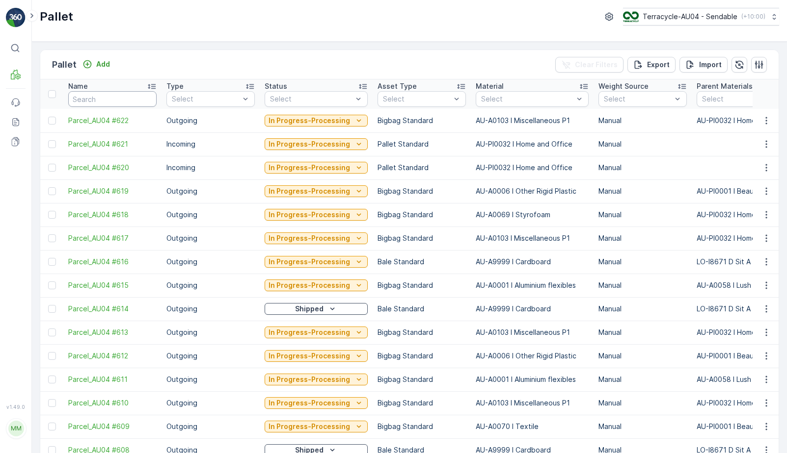
click at [80, 104] on input "text" at bounding box center [112, 99] width 88 height 16
type input "22688"
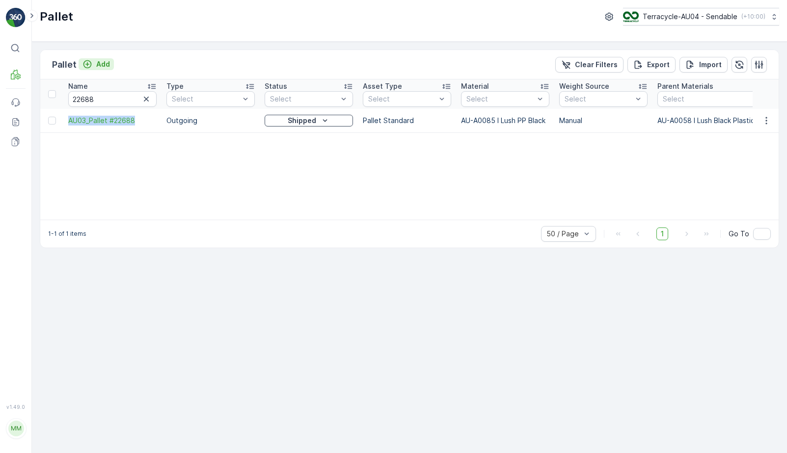
click at [107, 61] on p "Add" at bounding box center [103, 64] width 14 height 10
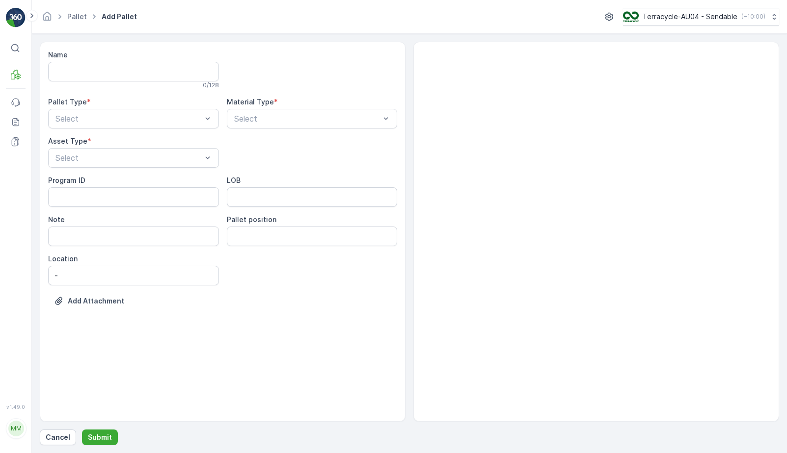
click at [137, 107] on div "Pallet Type * Select" at bounding box center [133, 112] width 171 height 31
click at [132, 116] on div at bounding box center [128, 118] width 148 height 9
click at [113, 156] on div "Outgoing" at bounding box center [133, 159] width 159 height 9
click at [272, 116] on div at bounding box center [307, 118] width 148 height 9
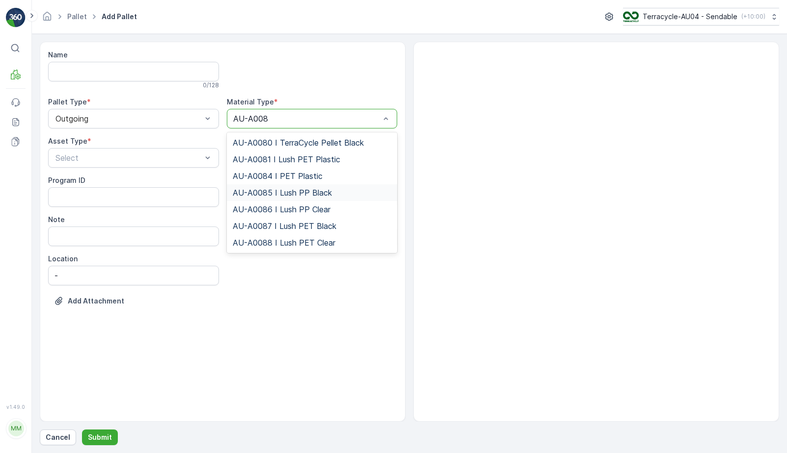
type input "AU-A0085"
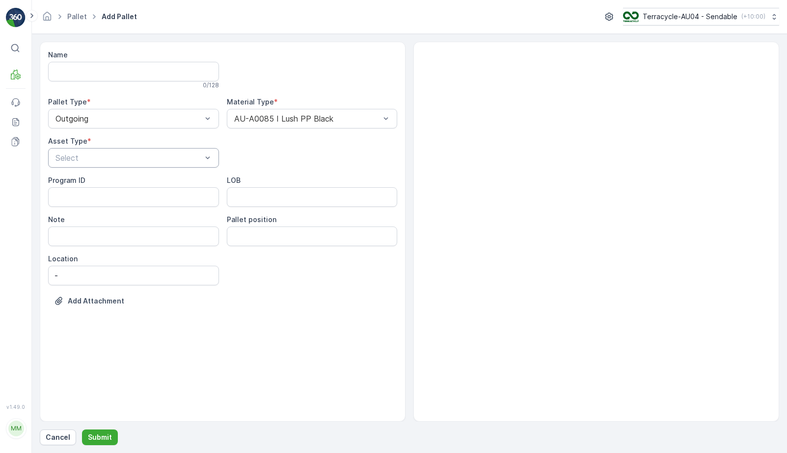
click at [166, 167] on div "Name 0 / 128 Pallet Type * Outgoing Material Type * AU-A0085 I Lush PP Black As…" at bounding box center [222, 185] width 349 height 271
click at [162, 158] on div at bounding box center [128, 158] width 148 height 9
type input "BIGB"
click at [145, 217] on div "Bigbag Standard" at bounding box center [133, 215] width 159 height 9
click at [101, 434] on p "Submit" at bounding box center [100, 438] width 24 height 10
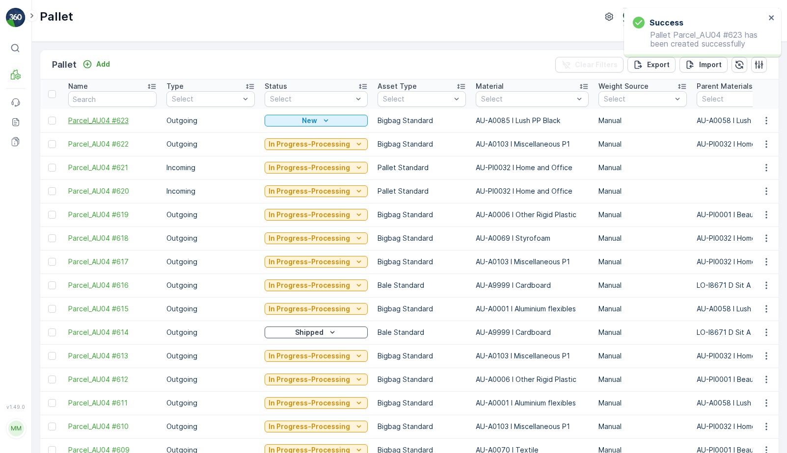
click at [114, 120] on span "Parcel_AU04 #623" at bounding box center [112, 121] width 88 height 10
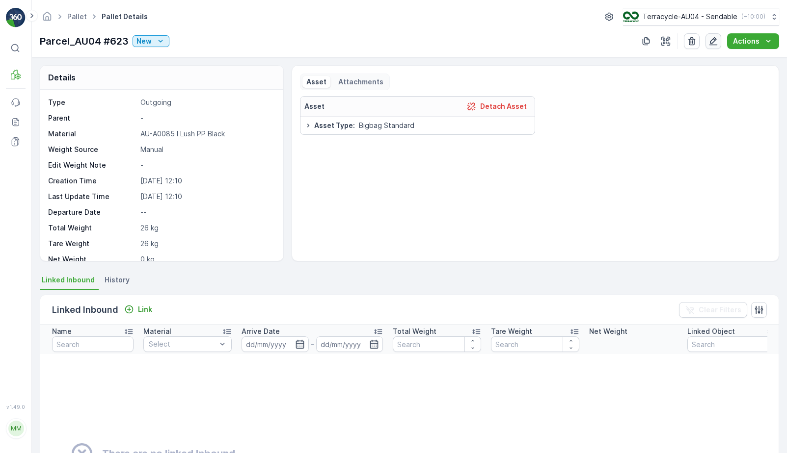
click at [717, 43] on icon "button" at bounding box center [713, 41] width 10 height 10
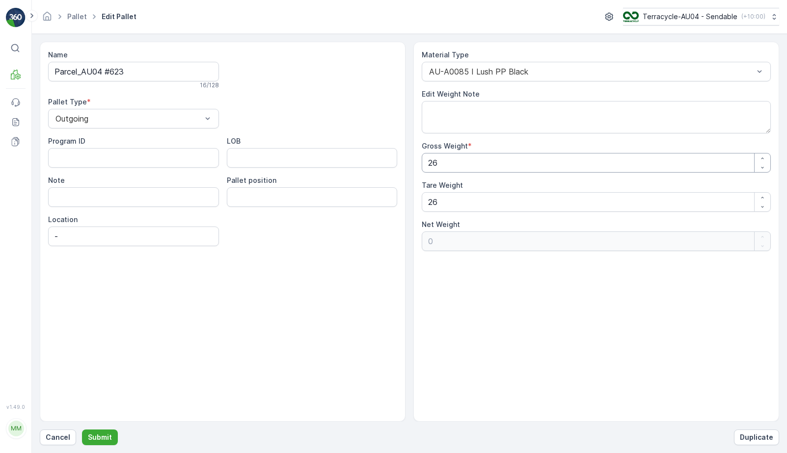
click at [481, 162] on Weight "26" at bounding box center [596, 163] width 349 height 20
type Weight "2"
type Weight "-24"
type Weight "0"
type Weight "1"
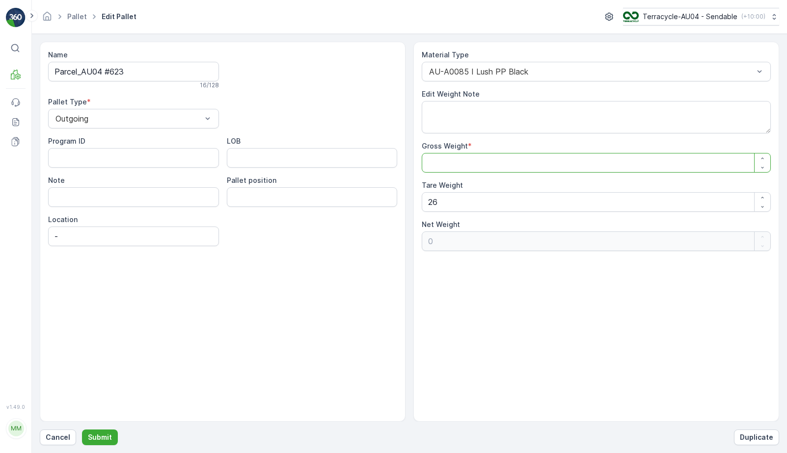
type Weight "-25"
type Weight "11"
type Weight "-15"
type Weight "117"
type Weight "91"
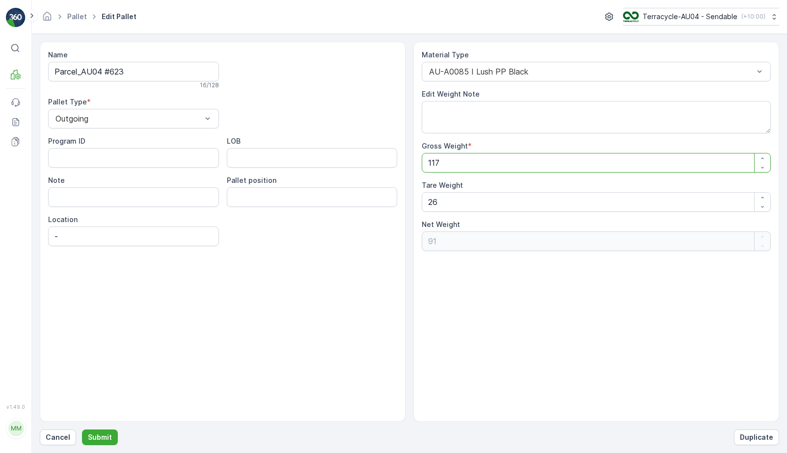
type Weight "117"
click at [474, 192] on div "Tare Weight 26" at bounding box center [596, 196] width 349 height 31
click at [473, 198] on Weight "26" at bounding box center [596, 202] width 349 height 20
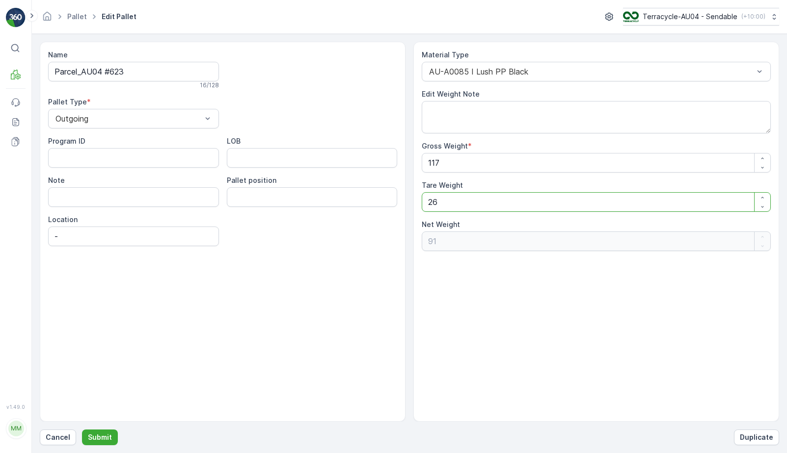
click at [473, 198] on Weight "26" at bounding box center [596, 202] width 349 height 20
type Weight "2"
type Weight "115"
type Weight "0"
type Weight "1"
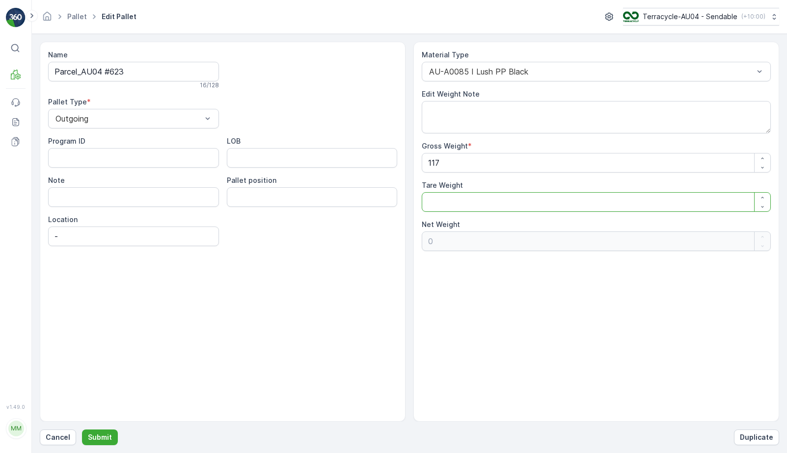
type Weight "116"
type Weight "10"
type Weight "107"
type Weight "103"
type Weight "14"
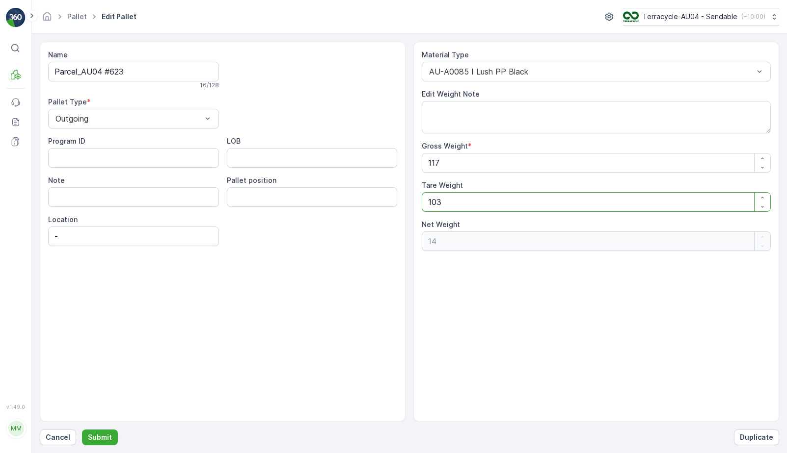
type Weight "103"
click at [375, 275] on div "Name Parcel_AU04 #623 16 / 128 Pallet Type * Outgoing Program ID LOB Note Palle…" at bounding box center [223, 232] width 366 height 380
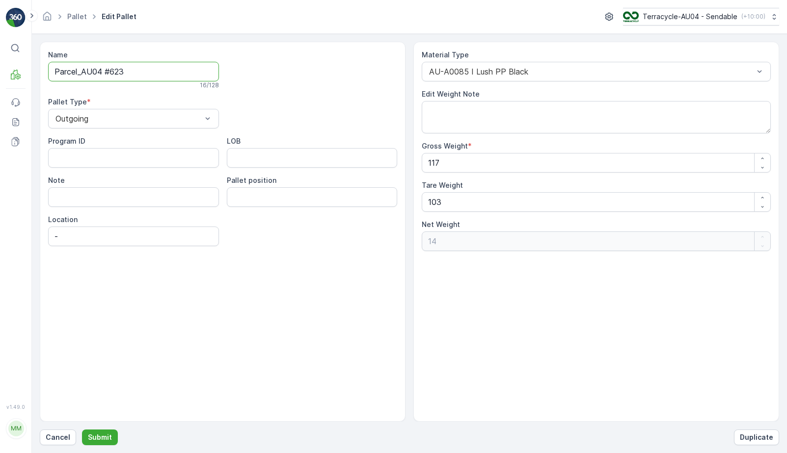
drag, startPoint x: 131, startPoint y: 73, endPoint x: 36, endPoint y: 67, distance: 94.9
click at [36, 67] on form "Name Parcel_AU04 #623 16 / 128 Pallet Type * Outgoing Program ID LOB Note Palle…" at bounding box center [409, 244] width 755 height 420
click at [92, 435] on p "Submit" at bounding box center [100, 438] width 24 height 10
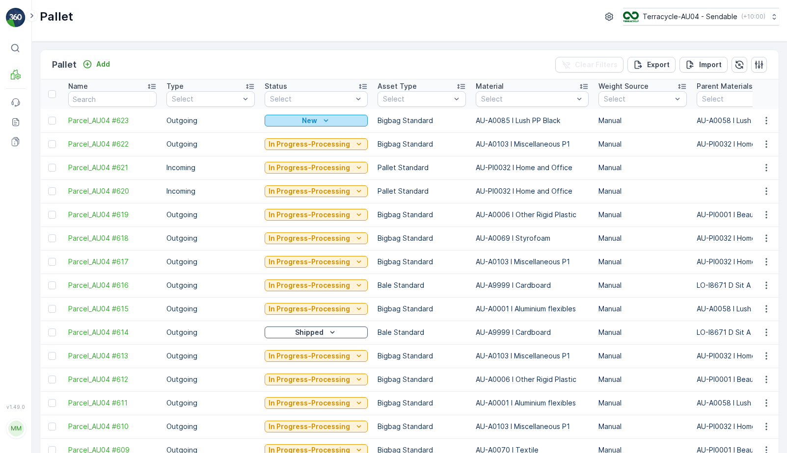
click at [335, 120] on div "New" at bounding box center [315, 121] width 95 height 10
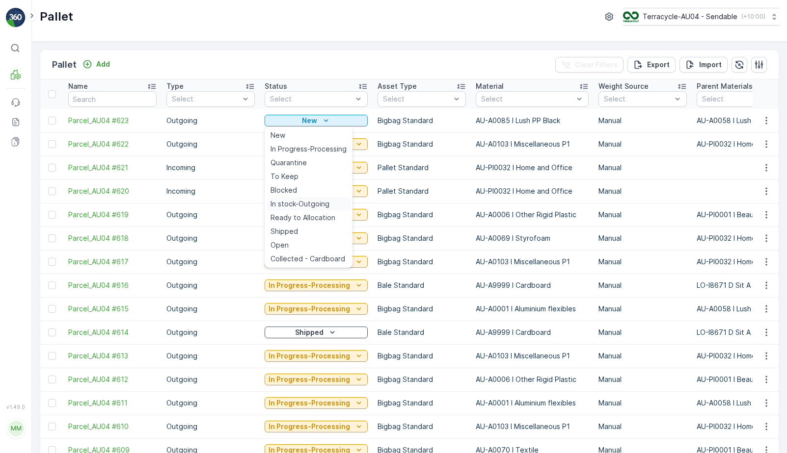
click at [287, 207] on span "In stock-Outgoing" at bounding box center [299, 204] width 59 height 10
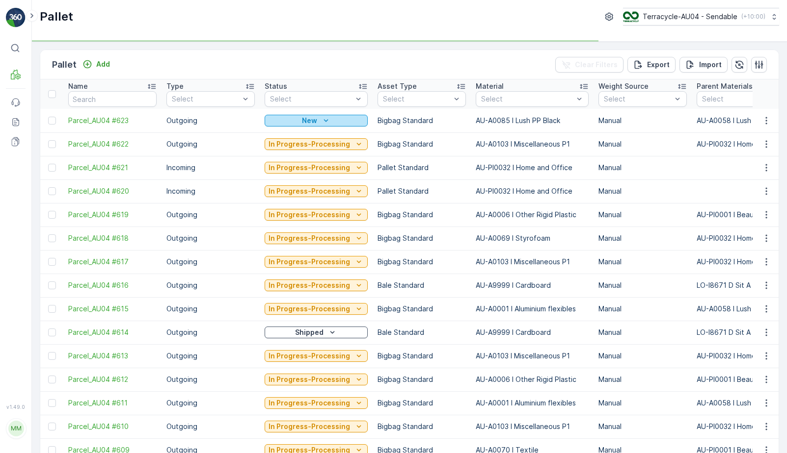
click at [326, 123] on icon "New" at bounding box center [326, 121] width 10 height 10
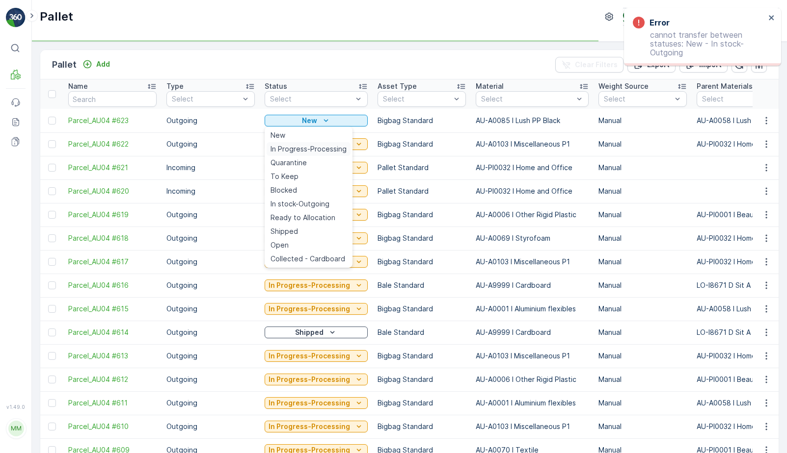
click at [322, 153] on span "In Progress-Processing" at bounding box center [308, 149] width 76 height 10
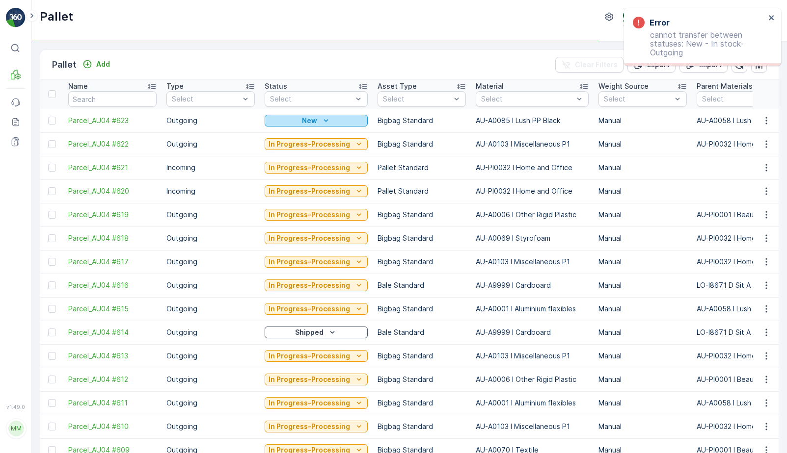
click at [335, 124] on div "New" at bounding box center [315, 121] width 95 height 10
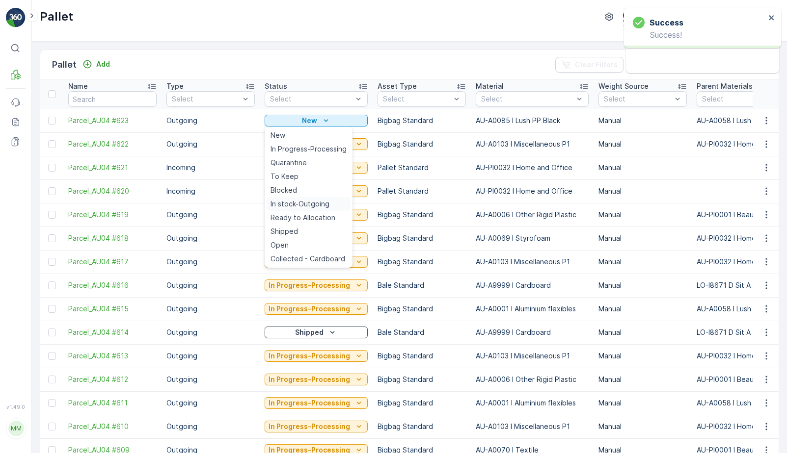
click at [310, 202] on span "In stock-Outgoing" at bounding box center [299, 204] width 59 height 10
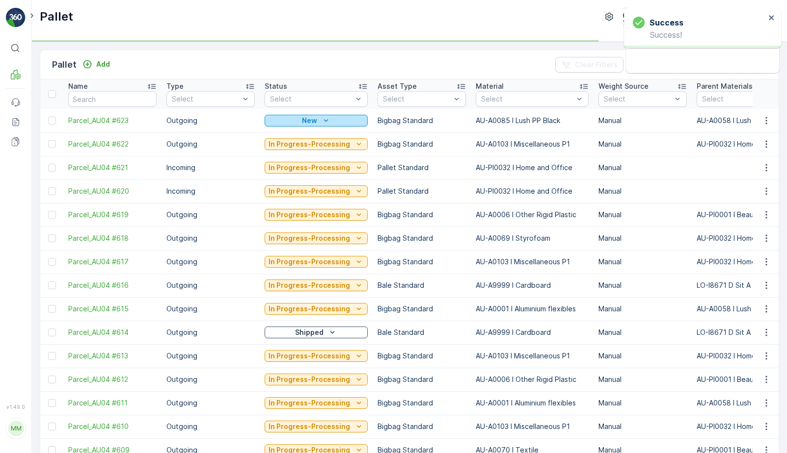
click at [339, 122] on div "New" at bounding box center [315, 121] width 95 height 10
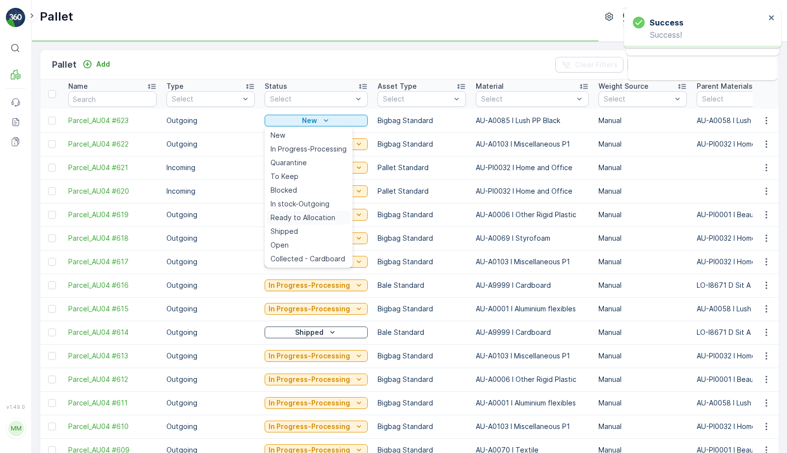
click at [321, 218] on span "Ready to Allocation" at bounding box center [302, 218] width 65 height 10
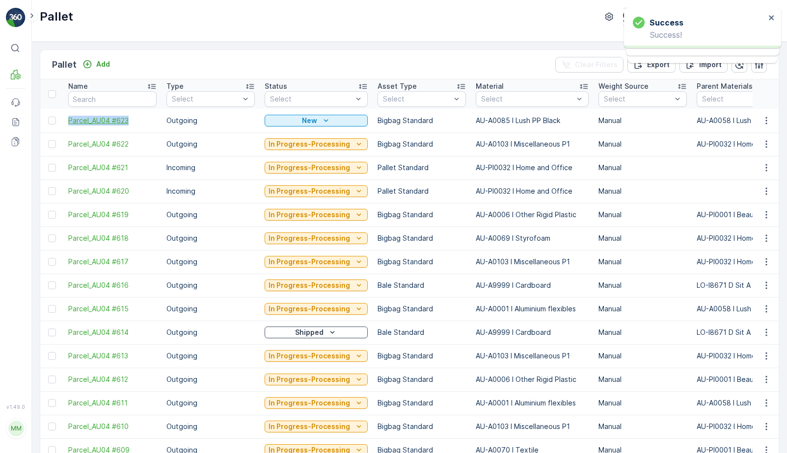
drag, startPoint x: 66, startPoint y: 121, endPoint x: 135, endPoint y: 121, distance: 69.2
click at [135, 121] on td "Parcel_AU04 #623" at bounding box center [112, 121] width 98 height 24
copy span "Parcel_AU04 #623"
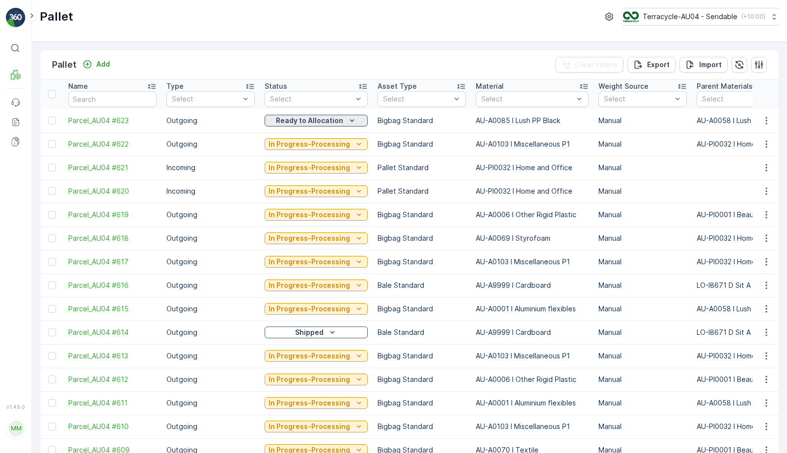
click at [323, 117] on p "Ready to Allocation" at bounding box center [309, 121] width 67 height 10
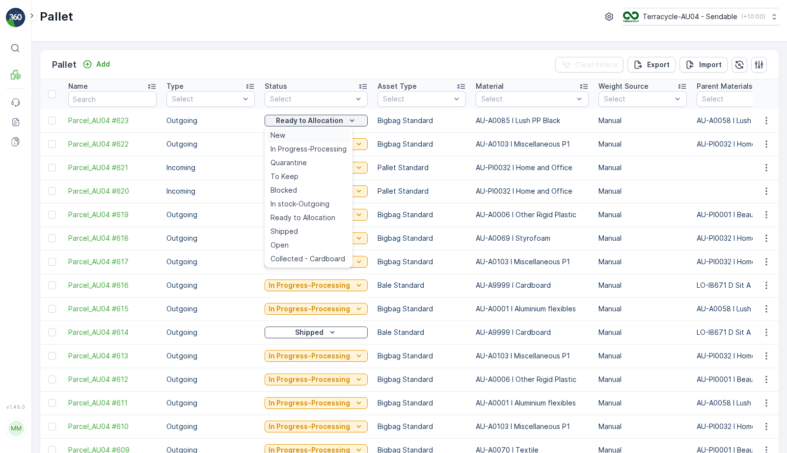
click at [308, 135] on div "New" at bounding box center [308, 136] width 84 height 14
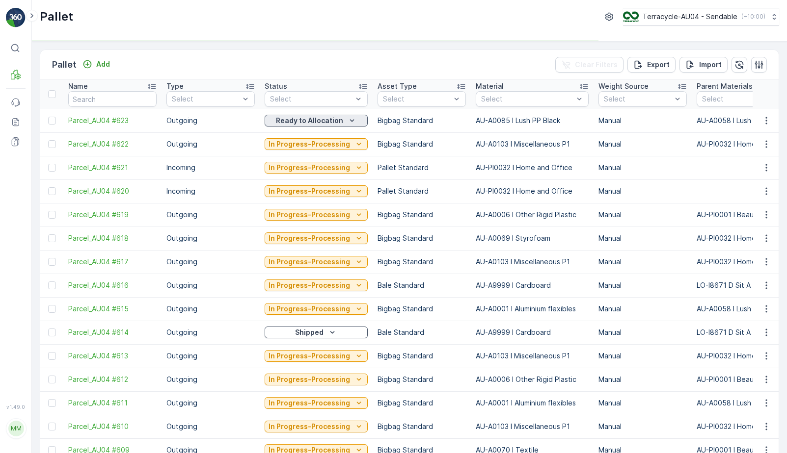
click at [291, 120] on p "Ready to Allocation" at bounding box center [309, 121] width 67 height 10
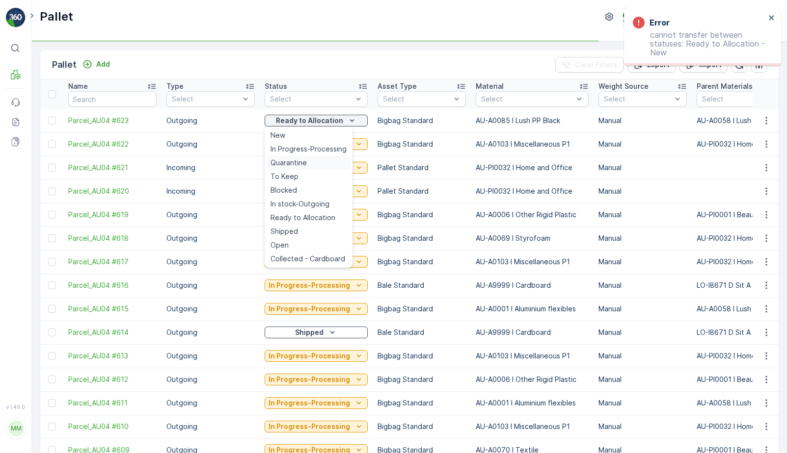
click at [312, 164] on div "Quarantine" at bounding box center [308, 163] width 84 height 14
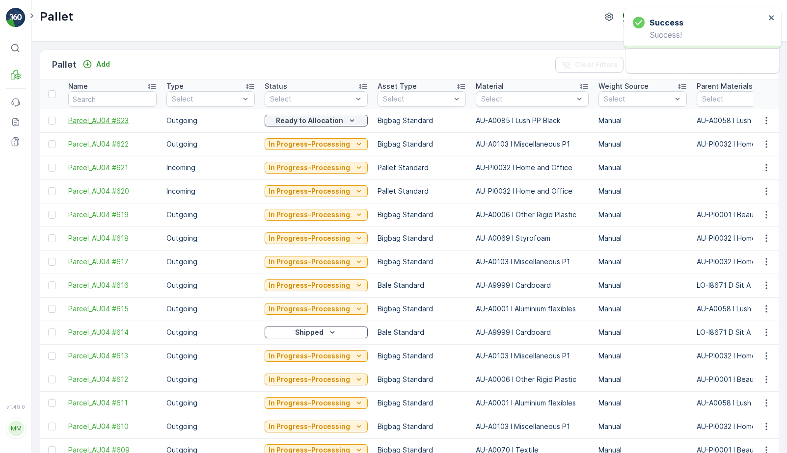
click at [117, 120] on span "Parcel_AU04 #623" at bounding box center [112, 121] width 88 height 10
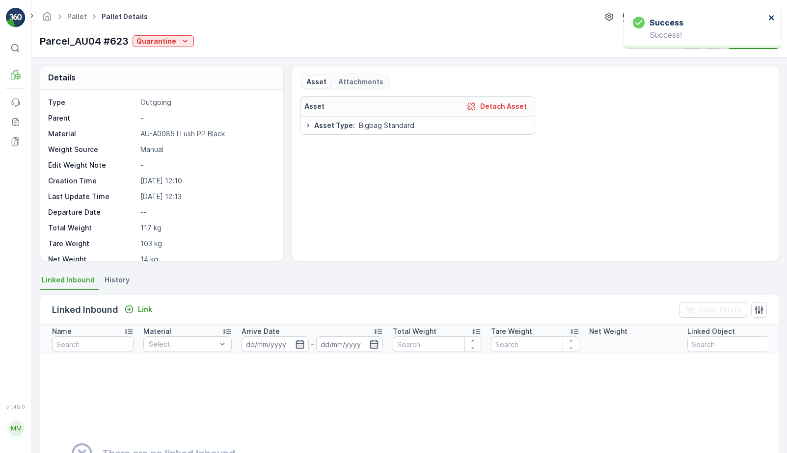
click at [771, 18] on icon "close" at bounding box center [770, 17] width 5 height 5
click at [713, 41] on icon "button" at bounding box center [713, 41] width 10 height 10
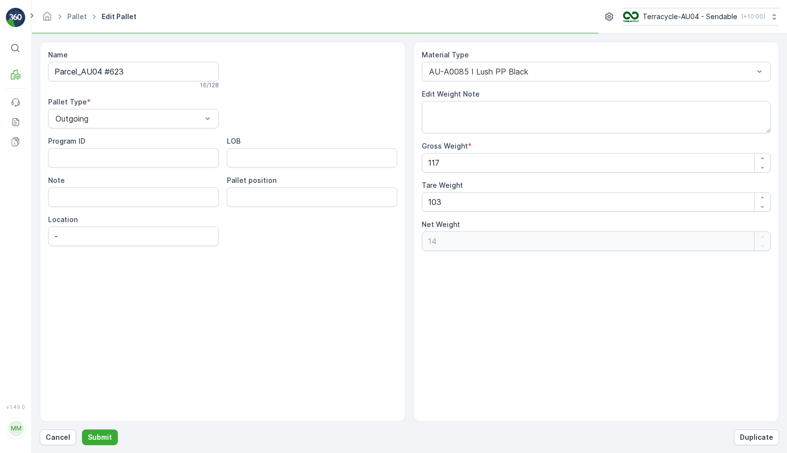
click at [169, 69] on input "Parcel_AU04 #623" at bounding box center [133, 72] width 171 height 20
type input "Parcel_AU04 #623 (please delete)"
click at [90, 440] on p "Submit" at bounding box center [100, 438] width 24 height 10
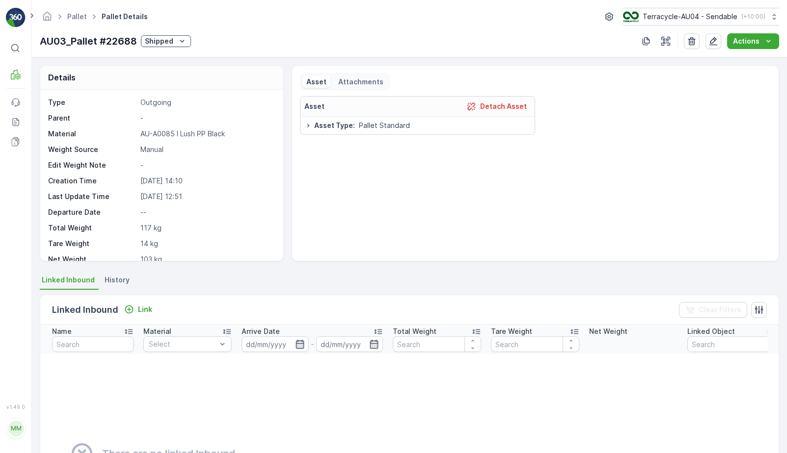
click at [123, 280] on span "History" at bounding box center [117, 280] width 25 height 10
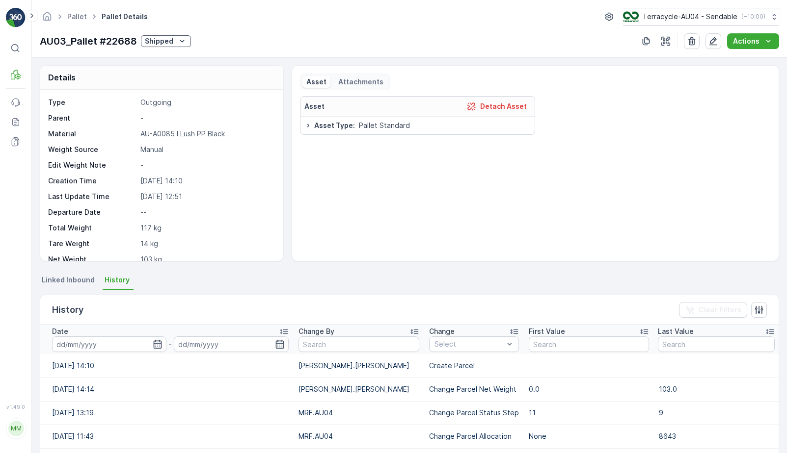
scroll to position [163, 0]
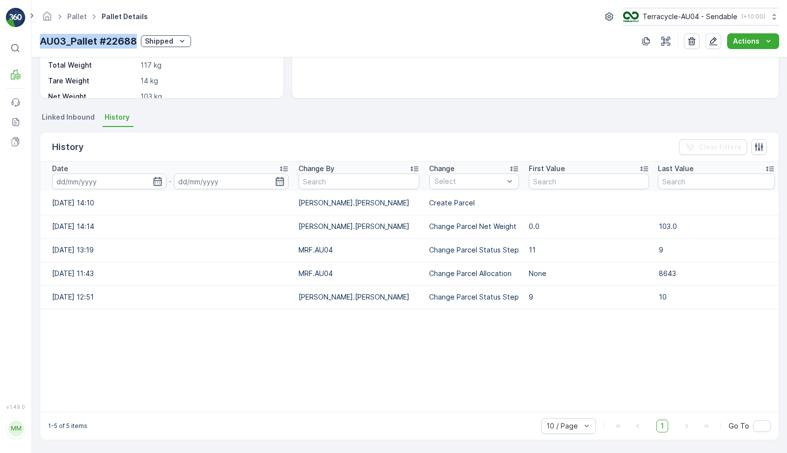
drag, startPoint x: 40, startPoint y: 40, endPoint x: 137, endPoint y: 38, distance: 97.2
click at [137, 38] on p "AU03_Pallet #22688" at bounding box center [88, 41] width 97 height 15
copy p "AU03_Pallet #22688"
click at [185, 41] on icon "Shipped" at bounding box center [182, 41] width 10 height 10
click at [185, 122] on span "In stock-Outgoing" at bounding box center [177, 125] width 59 height 10
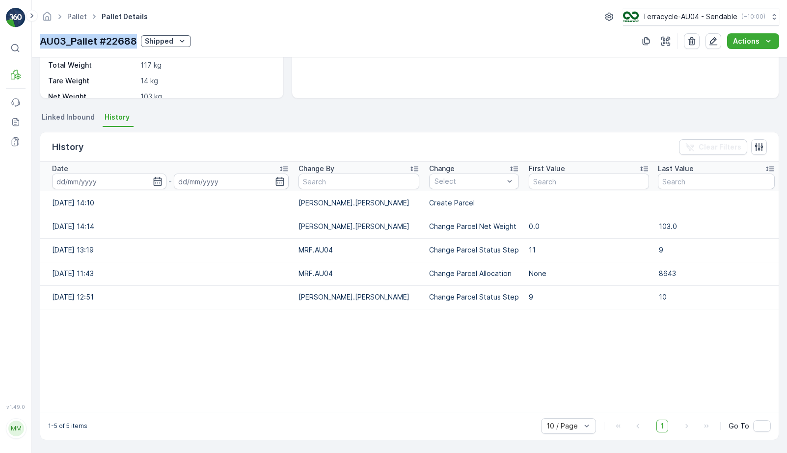
click at [170, 39] on p "Shipped" at bounding box center [159, 41] width 28 height 10
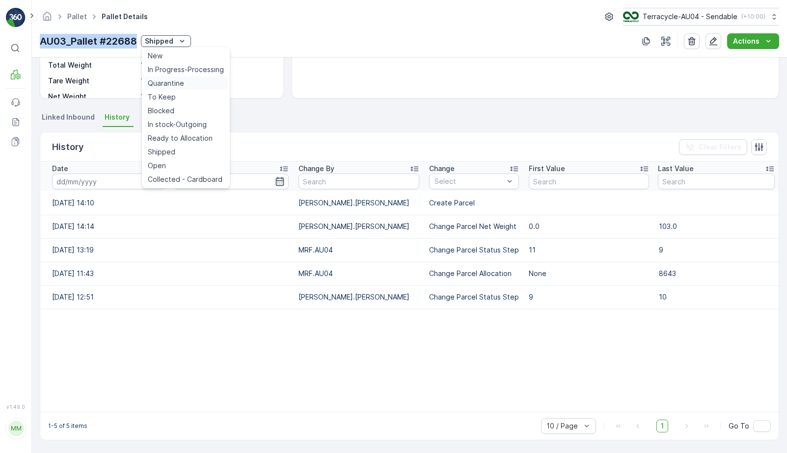
click at [168, 85] on span "Quarantine" at bounding box center [166, 84] width 36 height 10
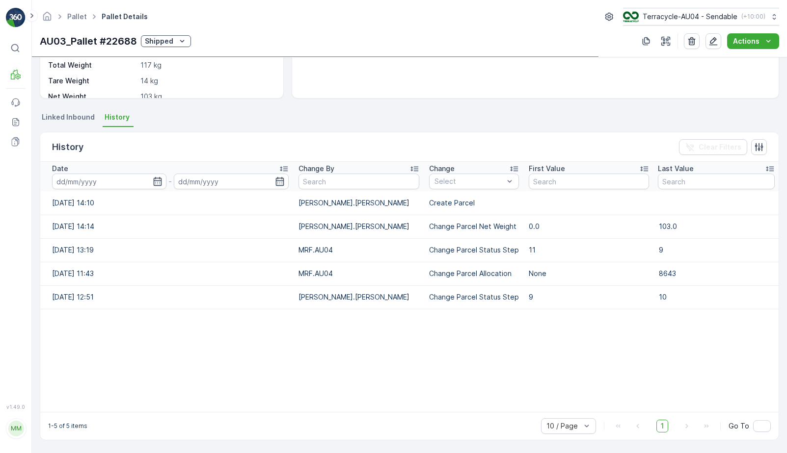
click at [175, 47] on div "AU03_Pallet #22688 Shipped" at bounding box center [115, 41] width 151 height 15
click at [175, 46] on button "Shipped" at bounding box center [166, 41] width 50 height 12
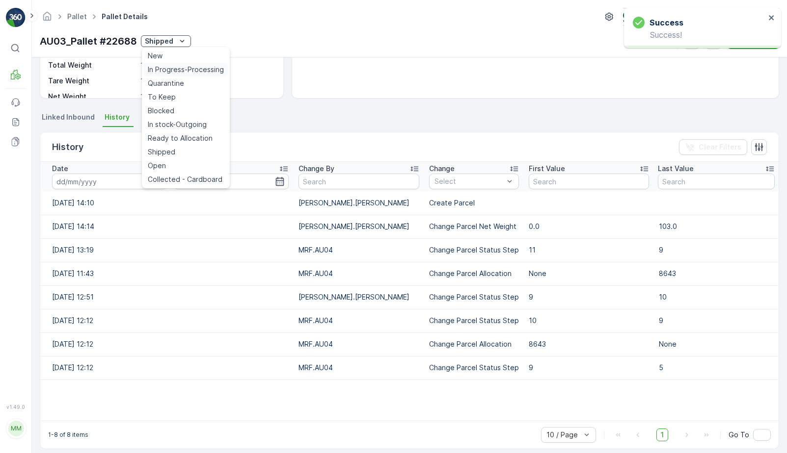
click at [176, 65] on span "In Progress-Processing" at bounding box center [186, 70] width 76 height 10
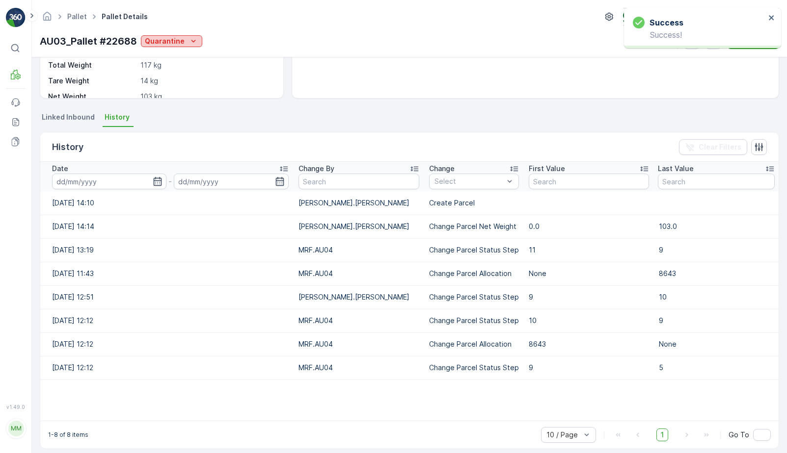
click at [181, 37] on p "Quarantine" at bounding box center [165, 41] width 40 height 10
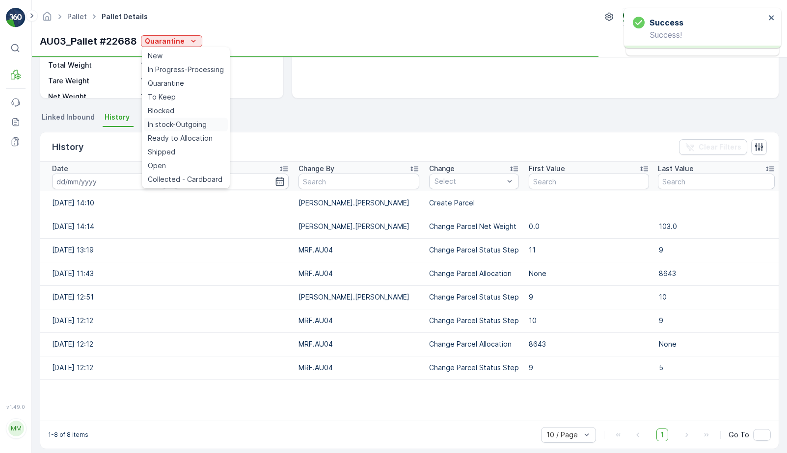
click at [181, 122] on span "In stock-Outgoing" at bounding box center [177, 125] width 59 height 10
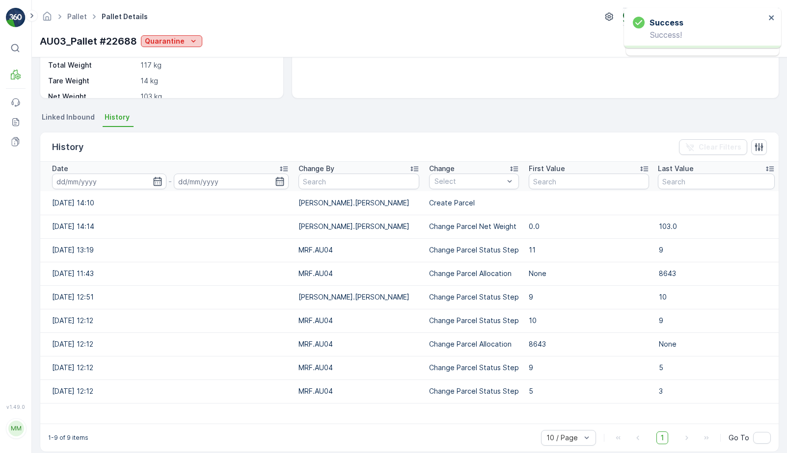
click at [182, 46] on p "Quarantine" at bounding box center [165, 41] width 40 height 10
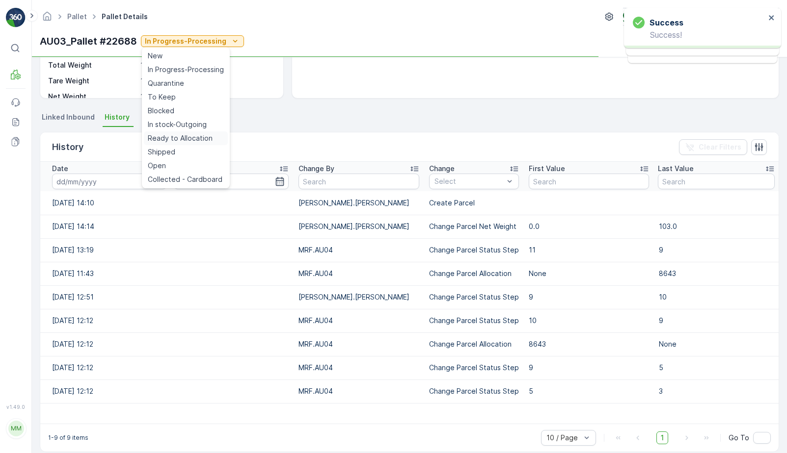
click at [179, 137] on span "Ready to Allocation" at bounding box center [180, 138] width 65 height 10
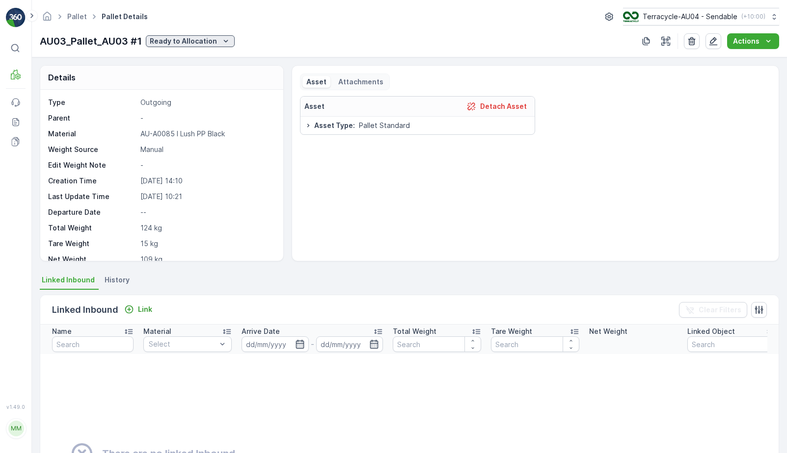
click at [221, 43] on icon "Ready to Allocation" at bounding box center [226, 41] width 10 height 10
click at [206, 135] on span "Ready to Allocation" at bounding box center [185, 138] width 65 height 10
drag, startPoint x: 41, startPoint y: 41, endPoint x: 136, endPoint y: 42, distance: 95.2
click at [136, 42] on p "AU03_Pallet #22656" at bounding box center [88, 41] width 97 height 15
copy p "AU03_Pallet #22656"
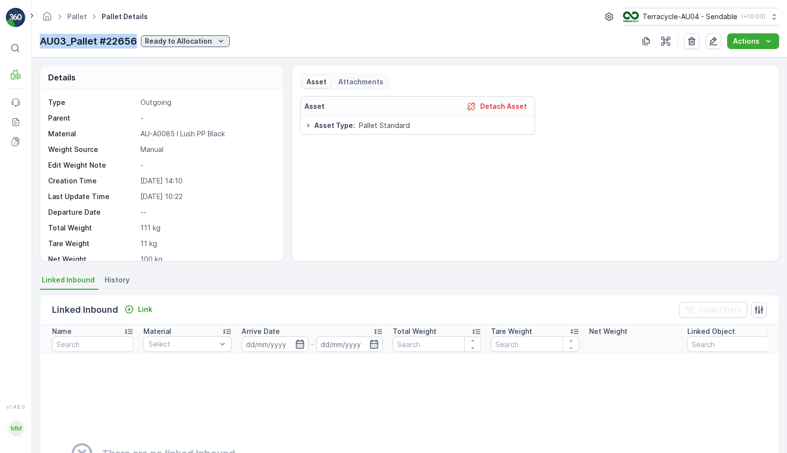
click at [187, 41] on p "Ready to Allocation" at bounding box center [178, 41] width 67 height 10
click at [175, 137] on span "Ready to Allocation" at bounding box center [180, 138] width 65 height 10
